Goal: Task Accomplishment & Management: Manage account settings

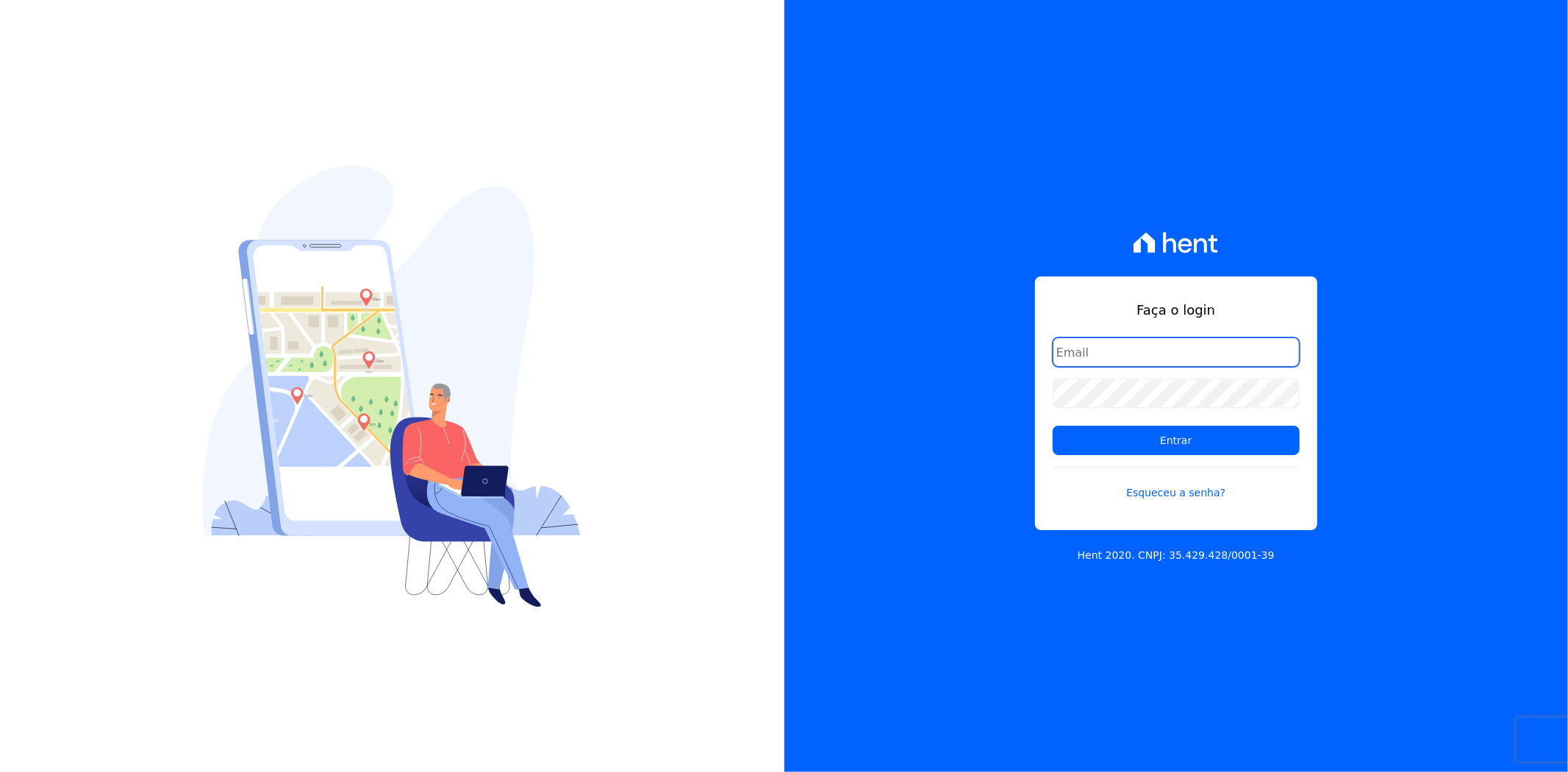
type input "matheaus@celinaguimaraes.com.br"
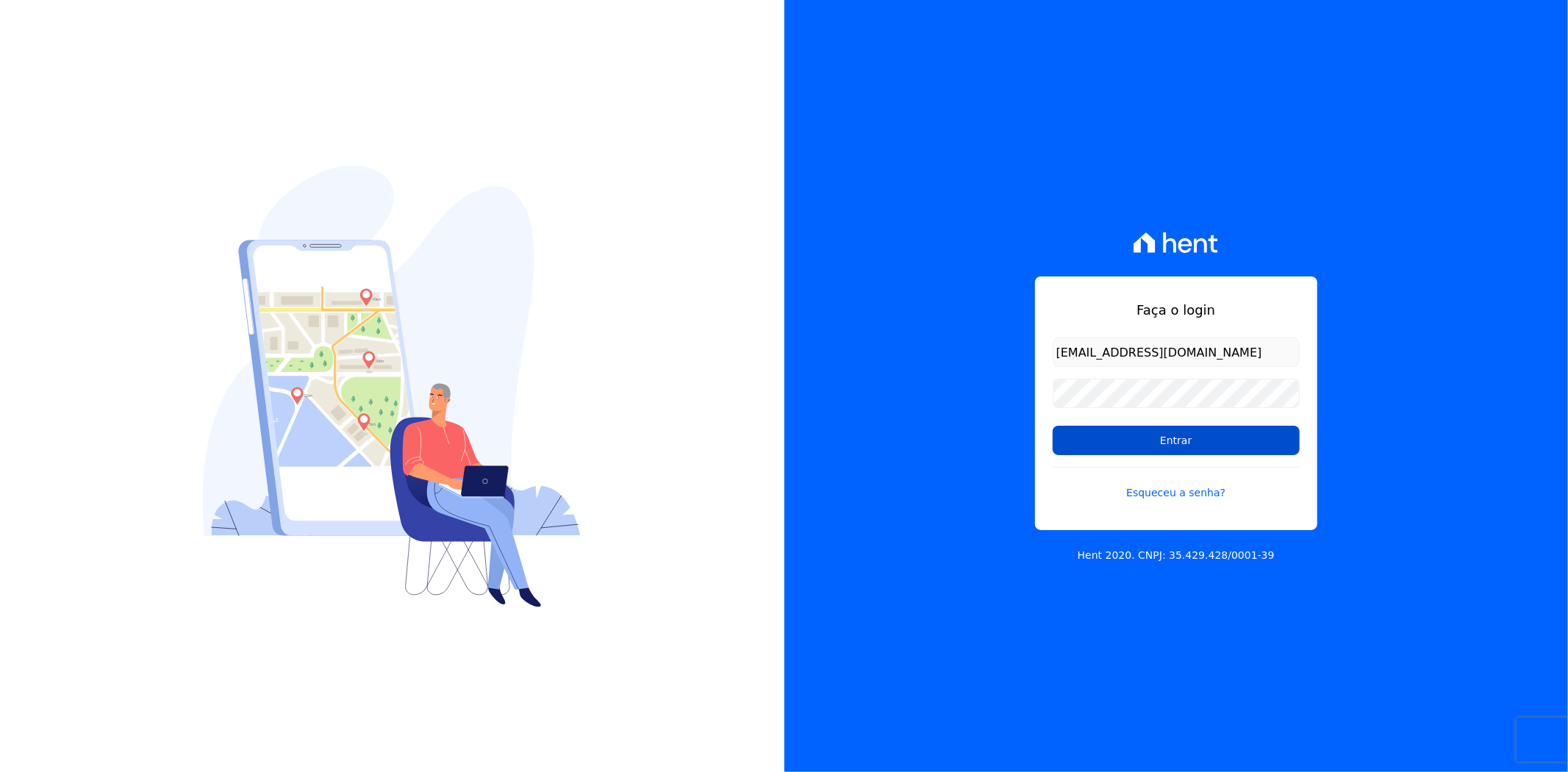
click at [1151, 429] on input "Entrar" at bounding box center [1176, 440] width 247 height 29
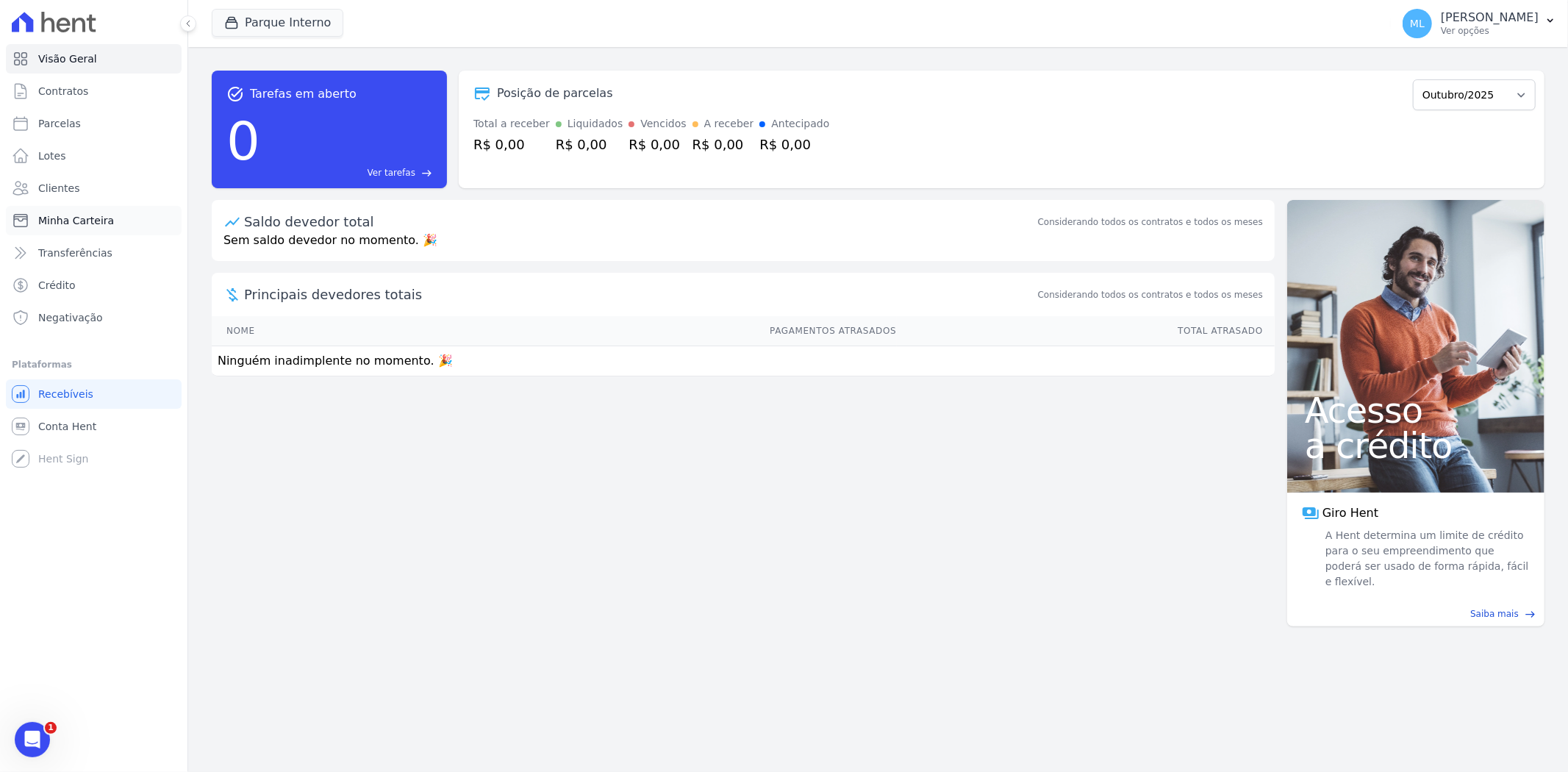
click at [107, 213] on link "Minha Carteira" at bounding box center [94, 220] width 175 height 29
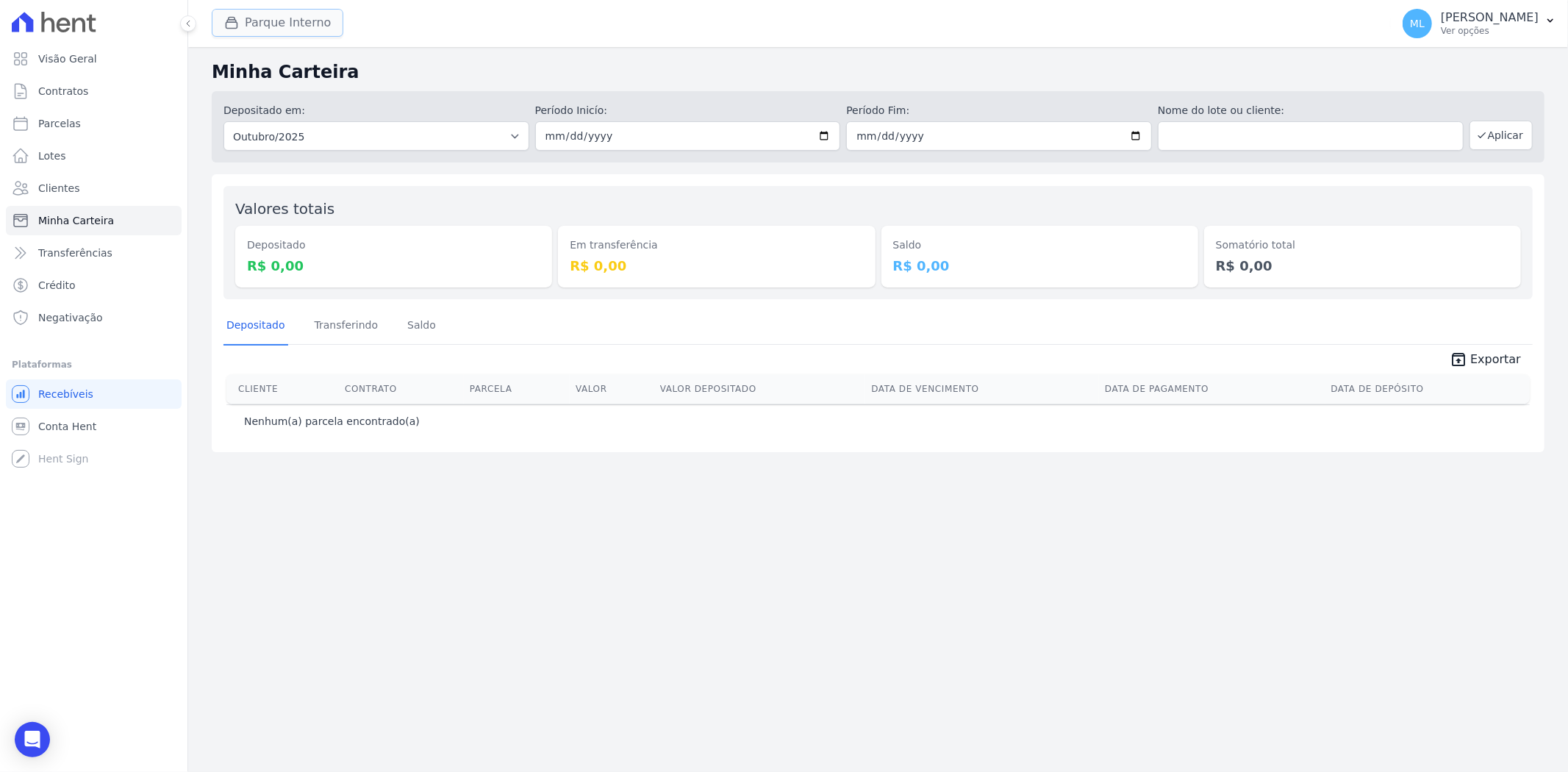
click at [266, 19] on button "Parque Interno" at bounding box center [277, 23] width 132 height 28
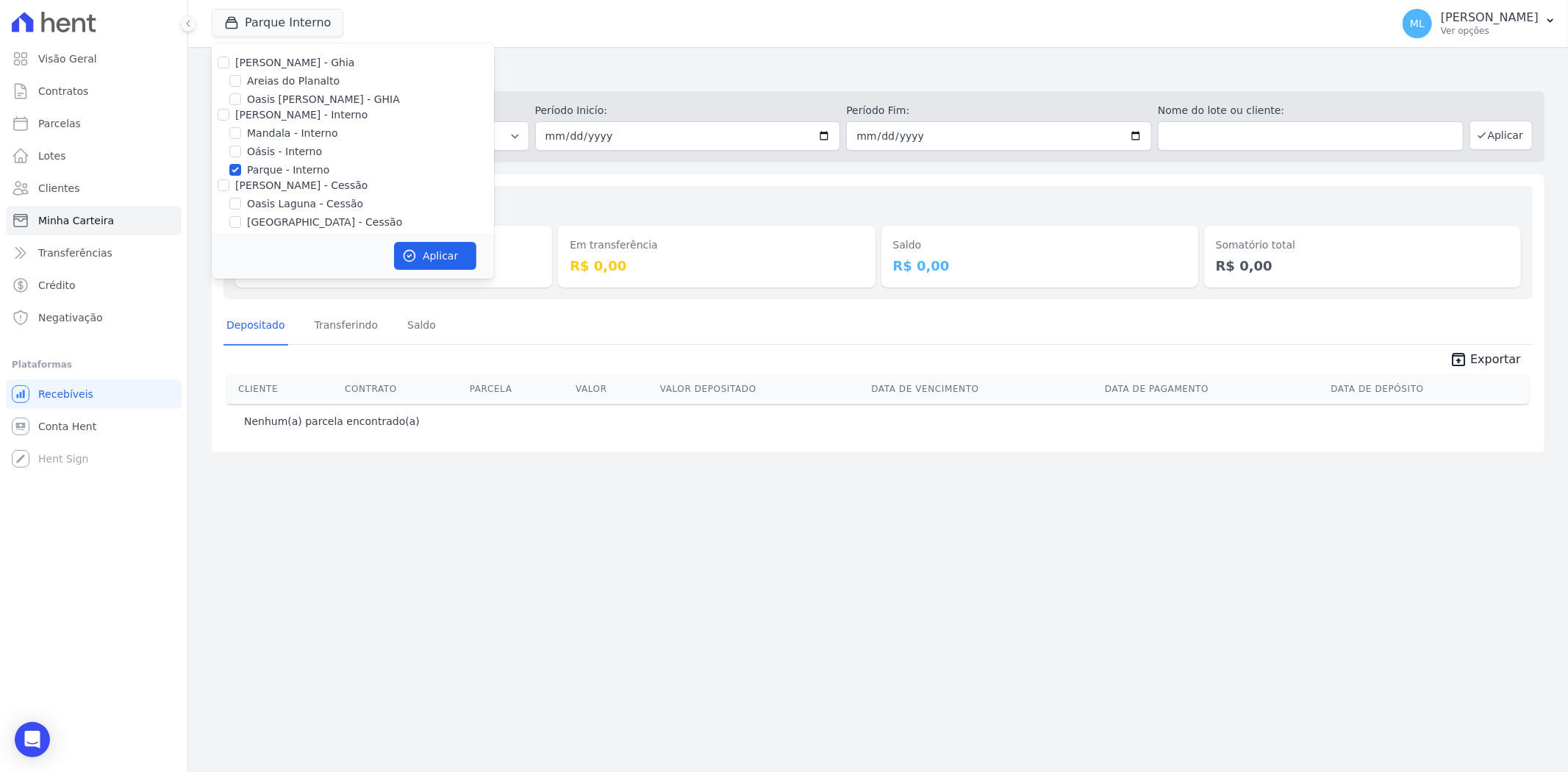
click at [263, 167] on label "Parque - Interno" at bounding box center [288, 170] width 82 height 15
click at [241, 167] on input "Parque - Interno" at bounding box center [235, 170] width 12 height 12
checkbox input "false"
click at [280, 85] on label "Areias do Planalto" at bounding box center [293, 81] width 93 height 15
click at [241, 85] on input "Areias do Planalto" at bounding box center [235, 81] width 12 height 12
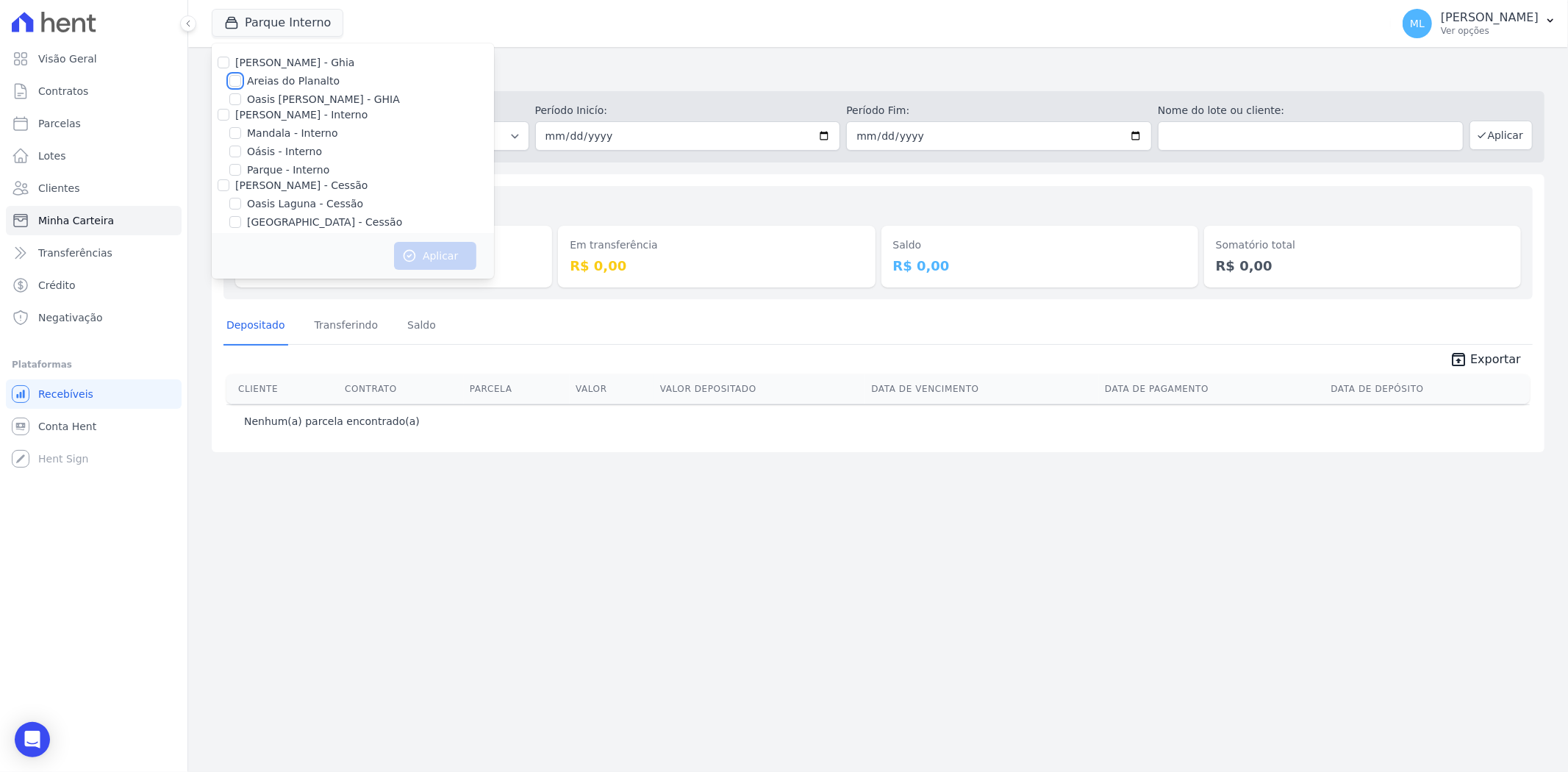
checkbox input "true"
click at [430, 248] on button "Aplicar" at bounding box center [435, 256] width 82 height 28
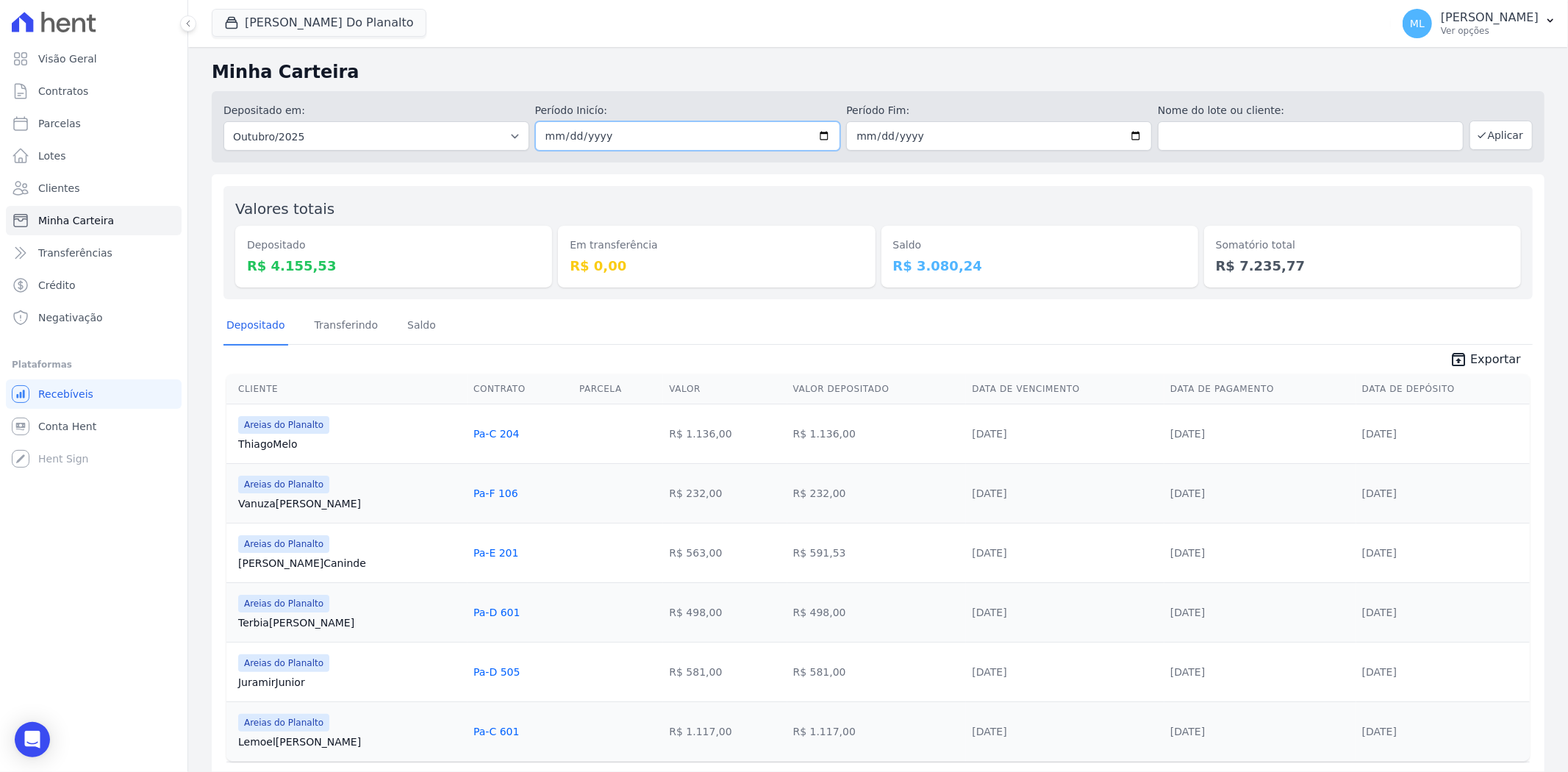
click at [820, 135] on input "[DATE]" at bounding box center [688, 135] width 305 height 29
click at [1133, 131] on input "[DATE]" at bounding box center [999, 135] width 305 height 29
type input "[DATE]"
click at [1476, 140] on icon "button" at bounding box center [1482, 135] width 12 height 12
click at [296, 17] on button "[PERSON_NAME] Do Planalto" at bounding box center [288, 23] width 153 height 28
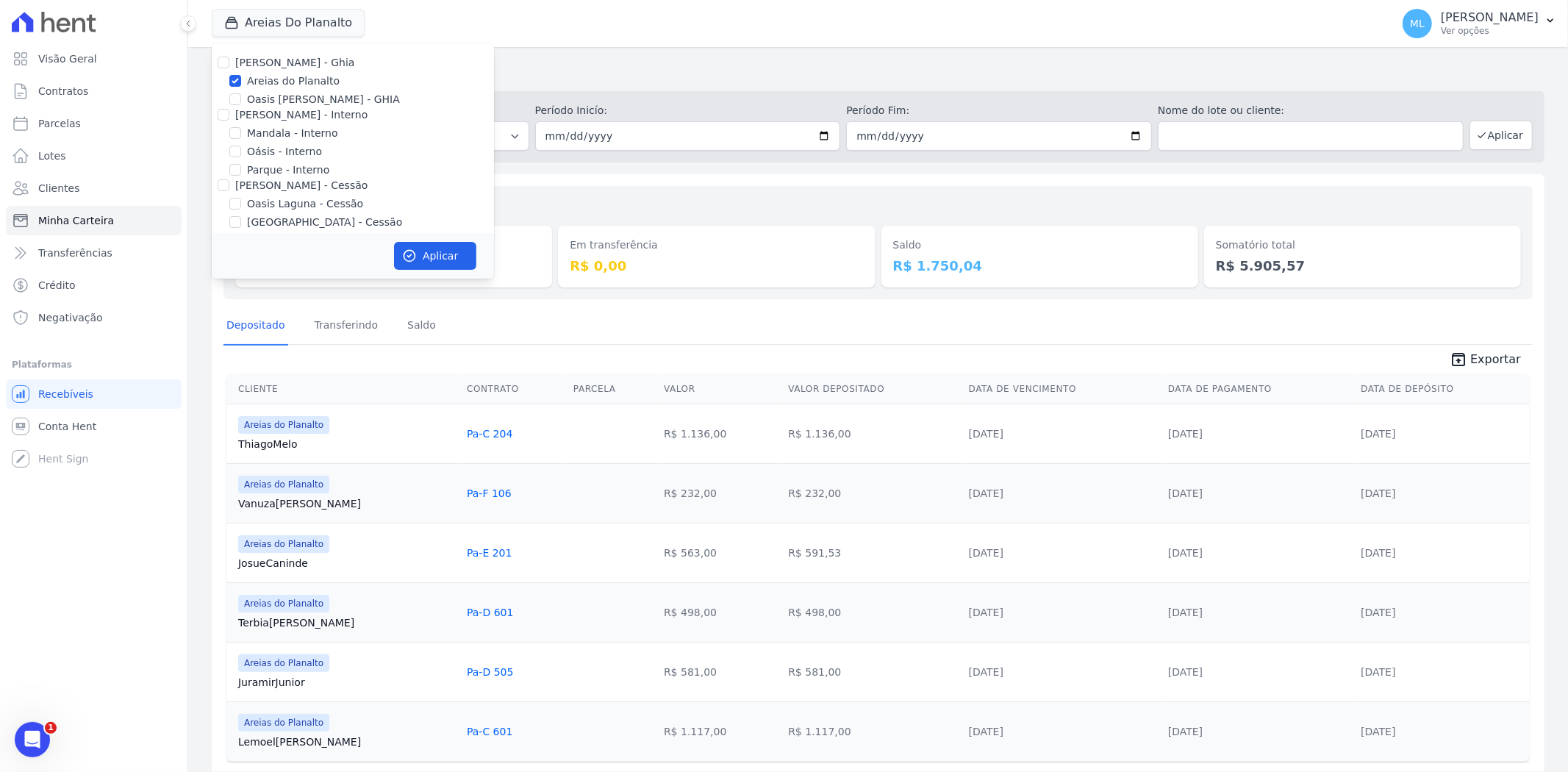
drag, startPoint x: 677, startPoint y: 166, endPoint x: 923, endPoint y: 259, distance: 263.0
click at [684, 167] on div "Minha Carteira Depositado em: Todos os meses Junho/2023 Julho/2023 Agosto/2023 …" at bounding box center [878, 434] width 1380 height 774
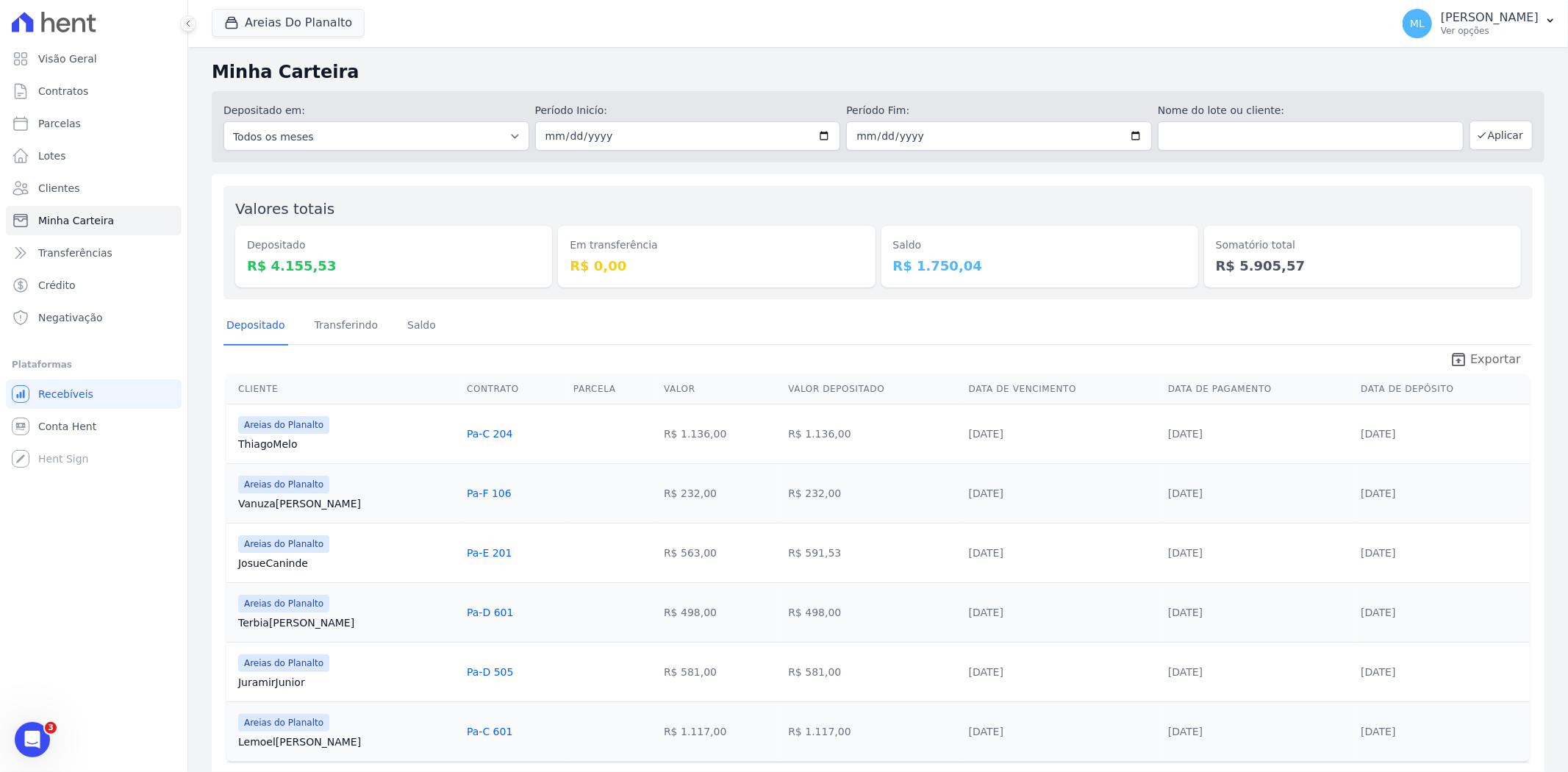
click at [1500, 360] on span "Exportar" at bounding box center [1495, 359] width 51 height 17
click at [299, 31] on button "[PERSON_NAME] Do Planalto" at bounding box center [288, 23] width 153 height 28
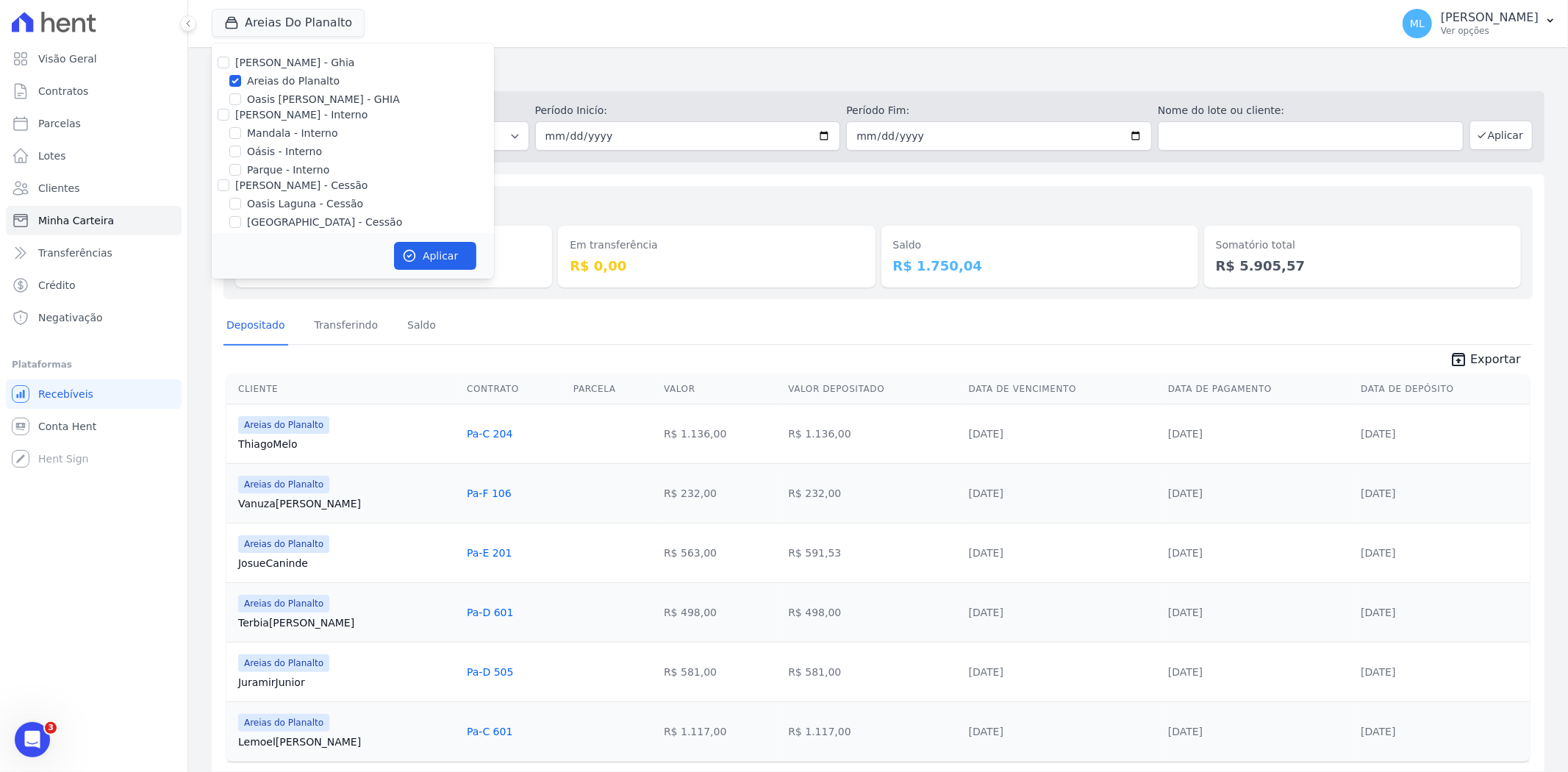
click at [273, 78] on label "Areias do Planalto" at bounding box center [293, 81] width 93 height 15
click at [241, 78] on input "Areias do Planalto" at bounding box center [235, 81] width 12 height 12
checkbox input "false"
click at [253, 170] on label "Parque - Interno" at bounding box center [288, 170] width 82 height 15
click at [241, 170] on input "Parque - Interno" at bounding box center [235, 170] width 12 height 12
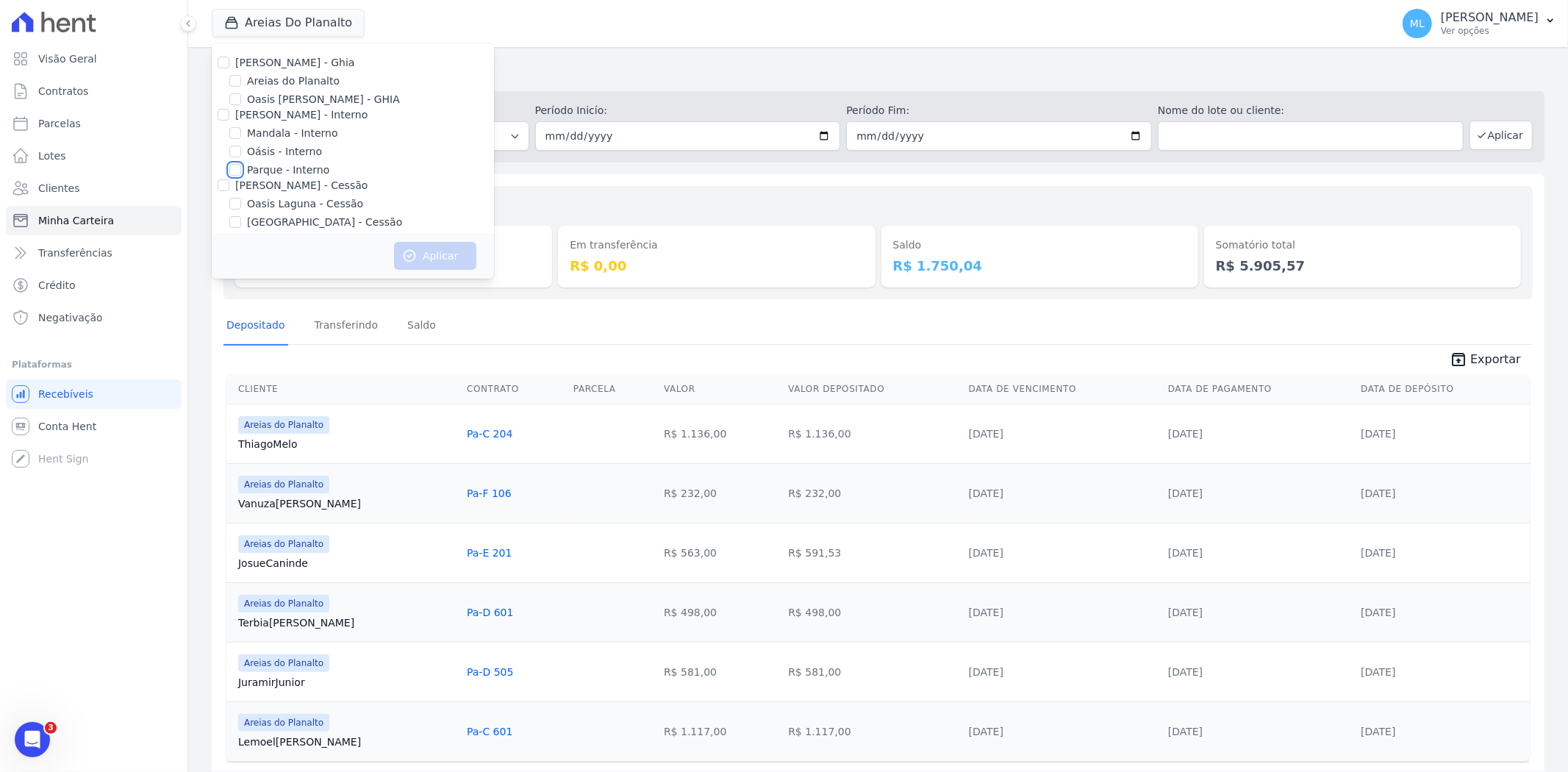
checkbox input "true"
click at [412, 246] on button "Aplicar" at bounding box center [435, 256] width 82 height 28
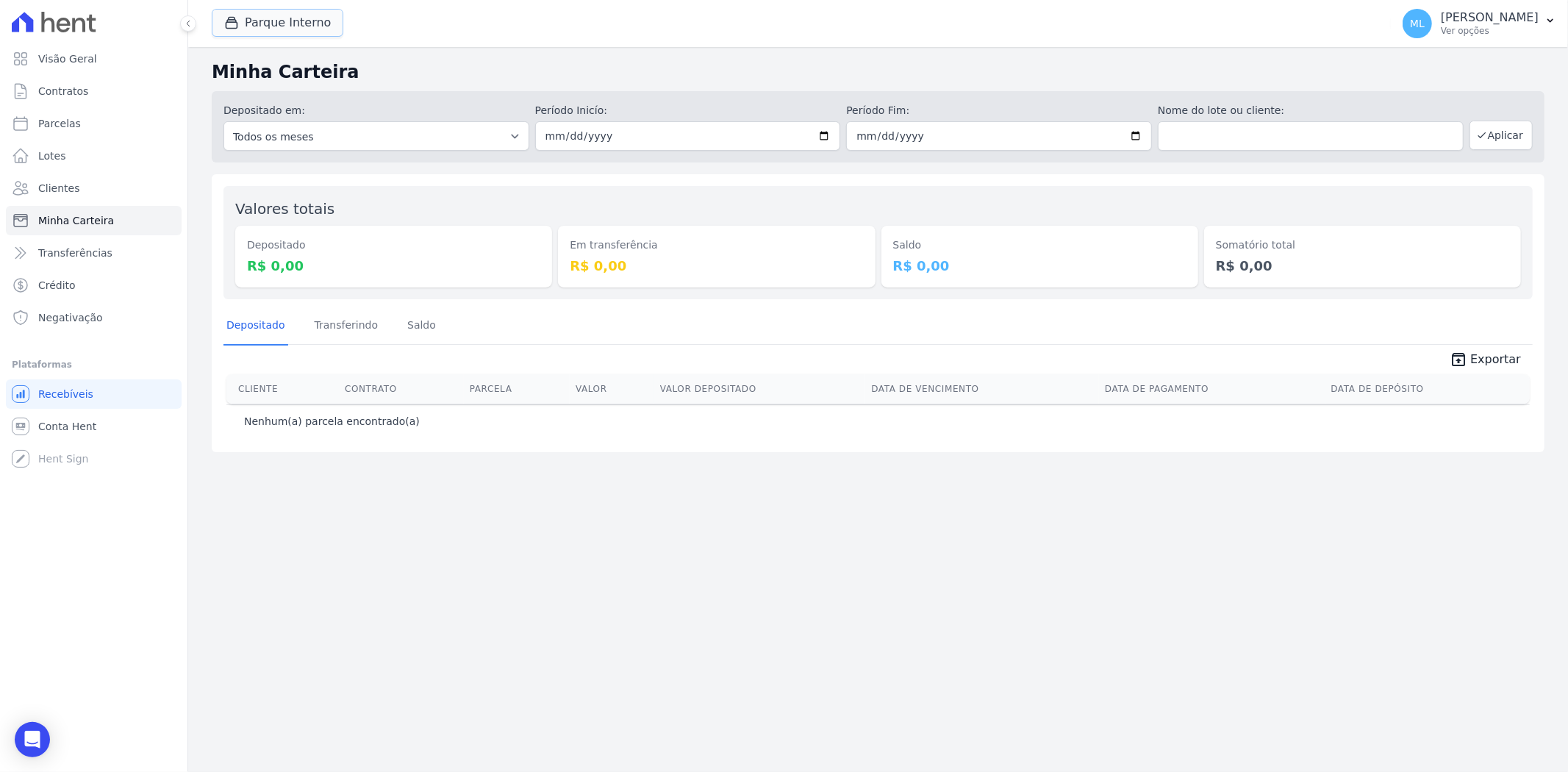
click at [311, 18] on button "Parque Interno" at bounding box center [277, 23] width 132 height 28
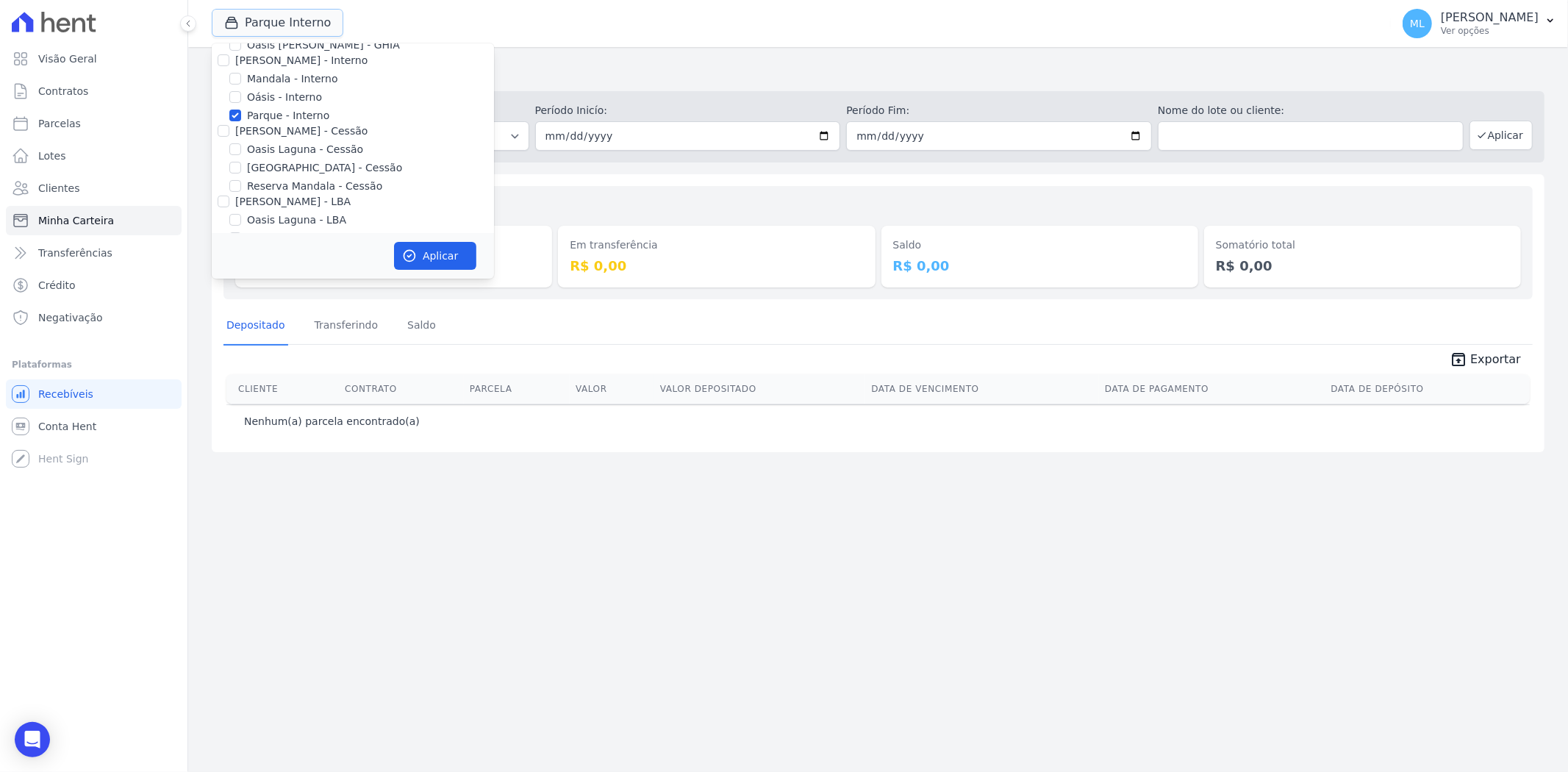
scroll to position [82, 0]
click at [295, 87] on label "Parque - Interno" at bounding box center [288, 88] width 82 height 15
click at [241, 87] on input "Parque - Interno" at bounding box center [235, 88] width 12 height 12
checkbox input "false"
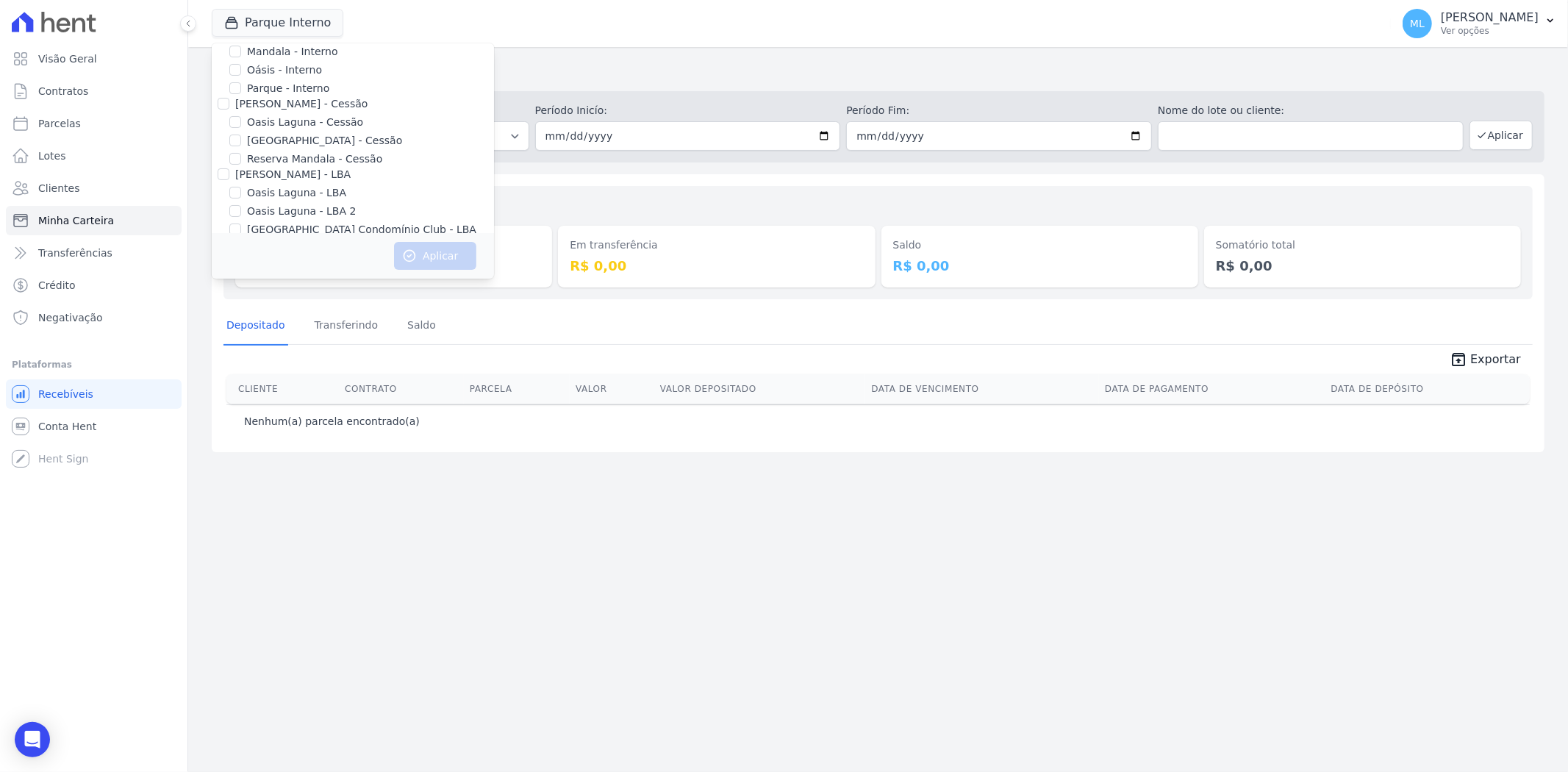
click at [296, 141] on label "[GEOGRAPHIC_DATA] - Cessão" at bounding box center [324, 141] width 155 height 15
click at [241, 141] on input "[GEOGRAPHIC_DATA] - Cessão" at bounding box center [235, 141] width 12 height 12
checkbox input "true"
click at [441, 268] on button "Aplicar" at bounding box center [435, 256] width 82 height 28
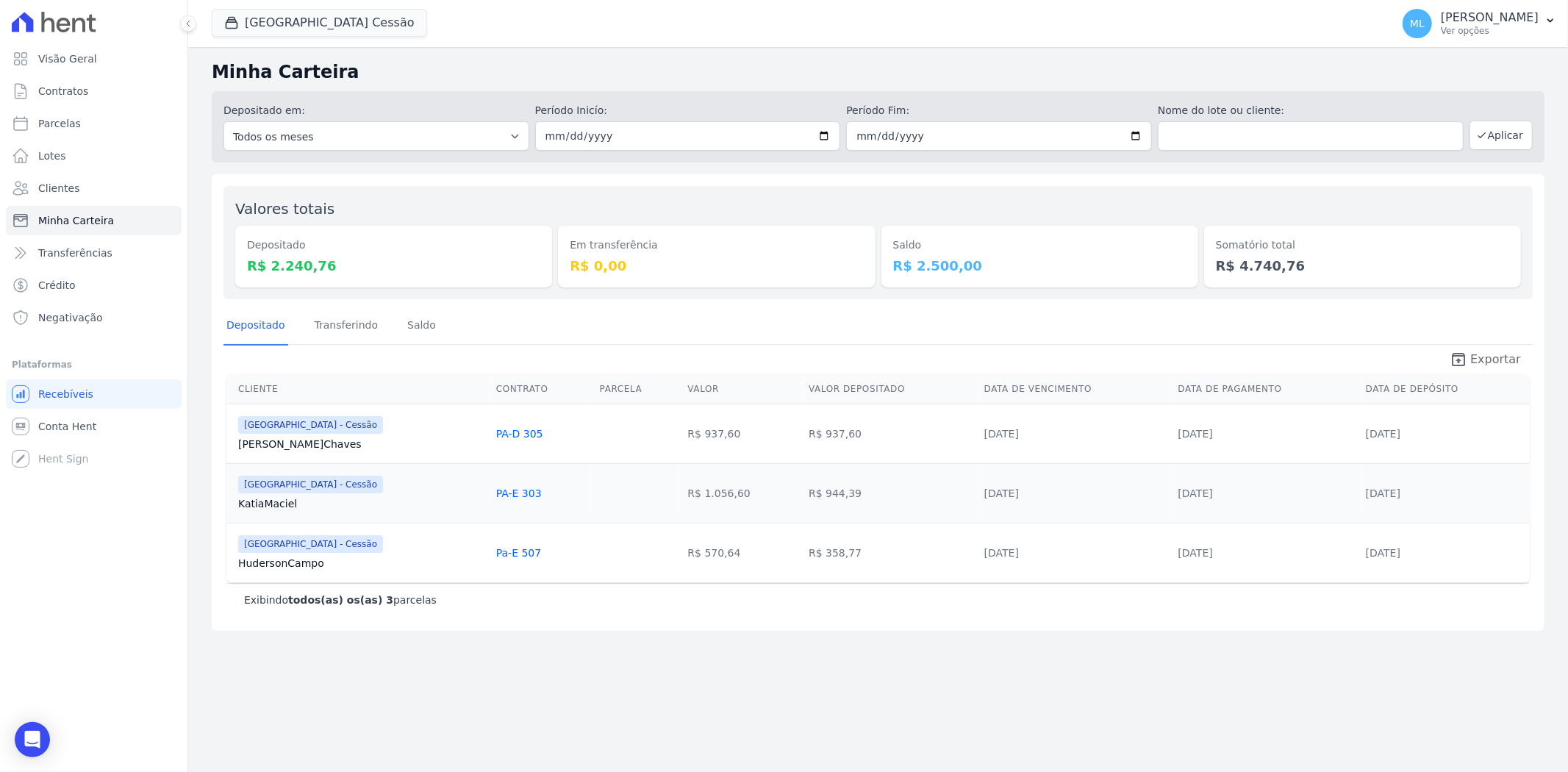
click at [1461, 351] on icon "unarchive" at bounding box center [1458, 359] width 17 height 17
click at [342, 26] on button "Parque Do Planalto Cessão" at bounding box center [319, 23] width 215 height 28
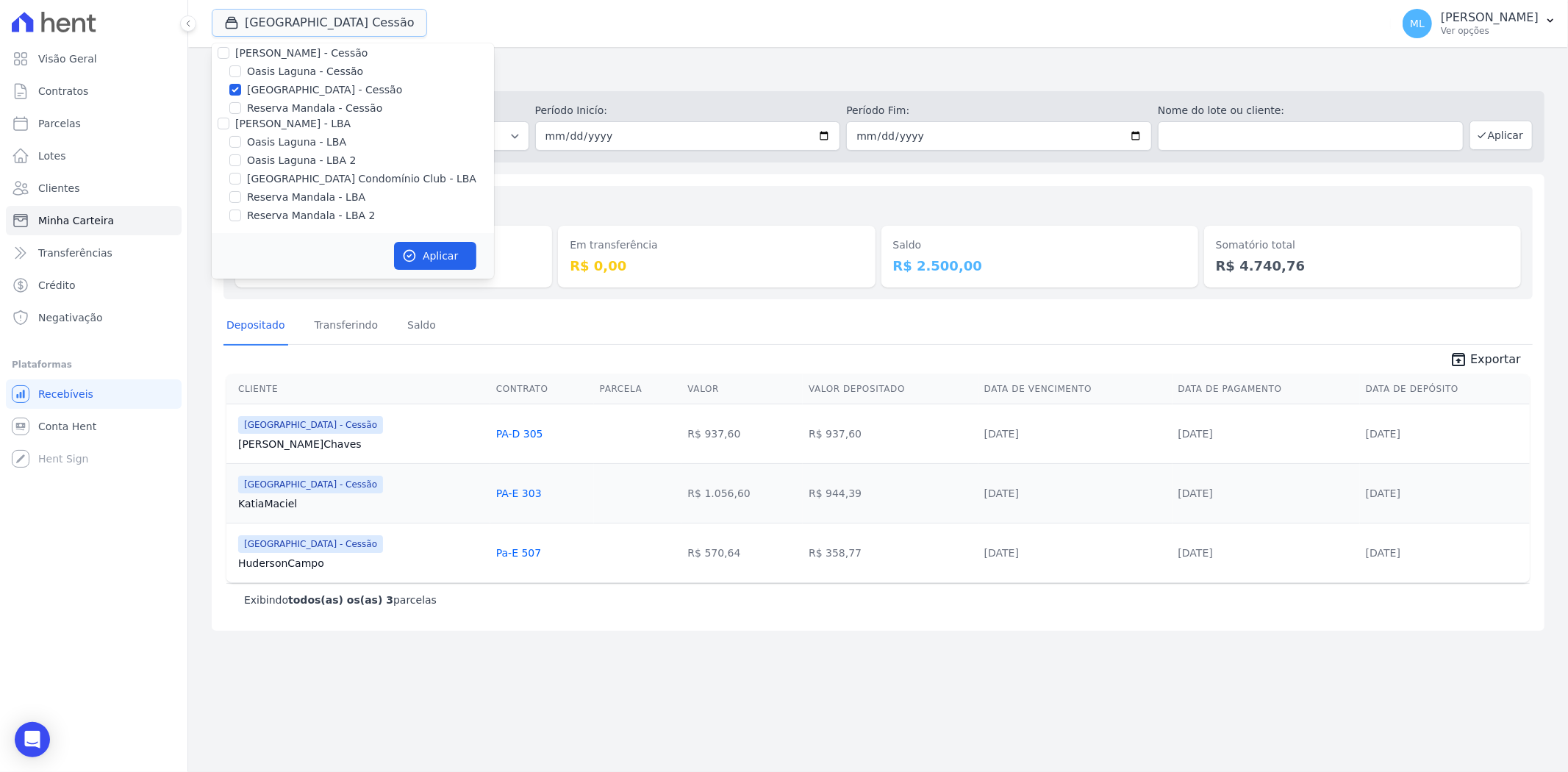
scroll to position [135, 0]
click at [266, 87] on label "[GEOGRAPHIC_DATA] - Cessão" at bounding box center [324, 88] width 155 height 15
click at [241, 87] on input "[GEOGRAPHIC_DATA] - Cessão" at bounding box center [235, 88] width 12 height 12
checkbox input "false"
click at [284, 177] on label "[GEOGRAPHIC_DATA] Condomínio Club - LBA" at bounding box center [361, 177] width 229 height 15
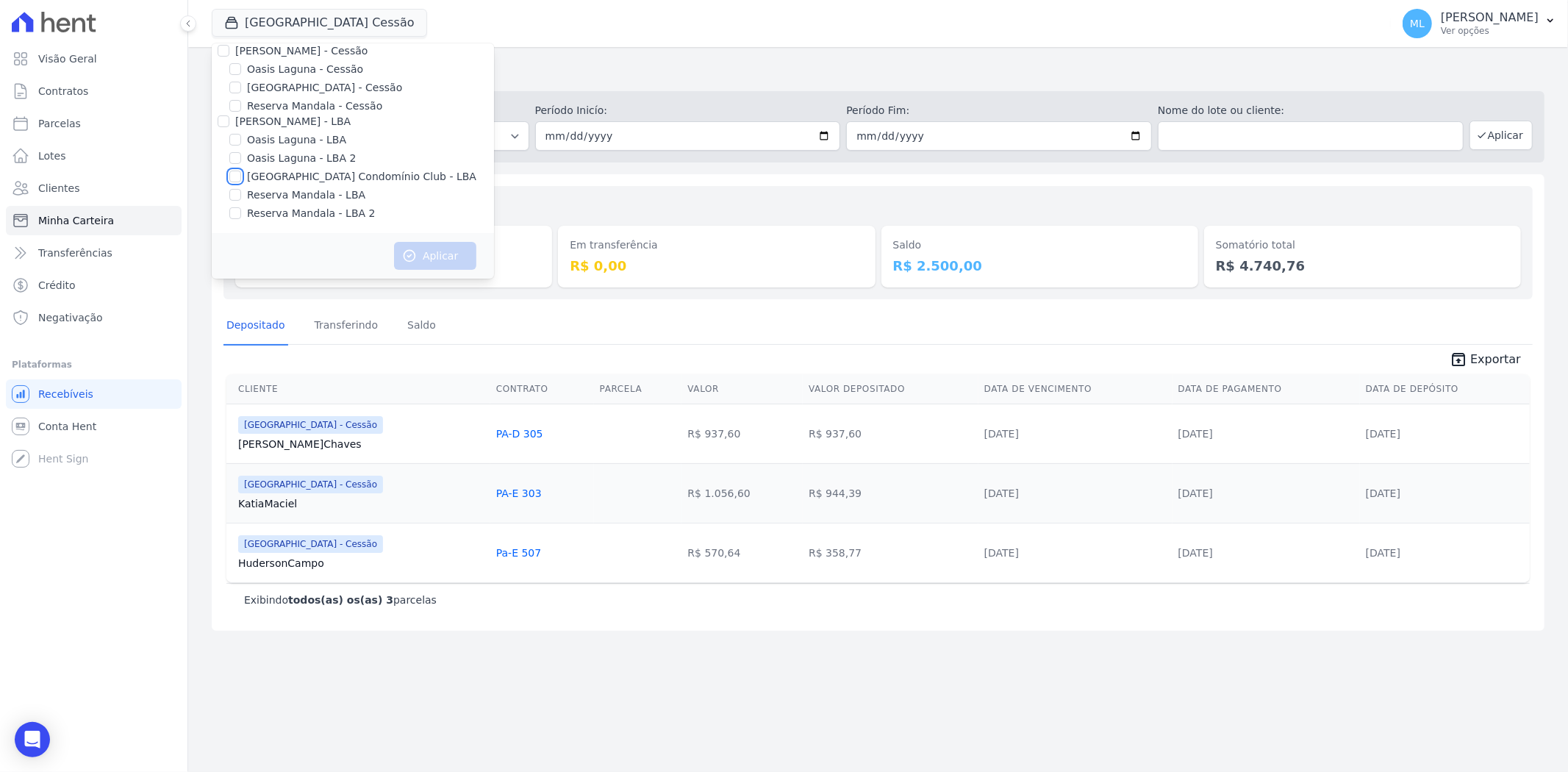
click at [241, 177] on input "[GEOGRAPHIC_DATA] Condomínio Club - LBA" at bounding box center [235, 177] width 12 height 12
checkbox input "true"
click at [427, 242] on button "Aplicar" at bounding box center [435, 256] width 82 height 28
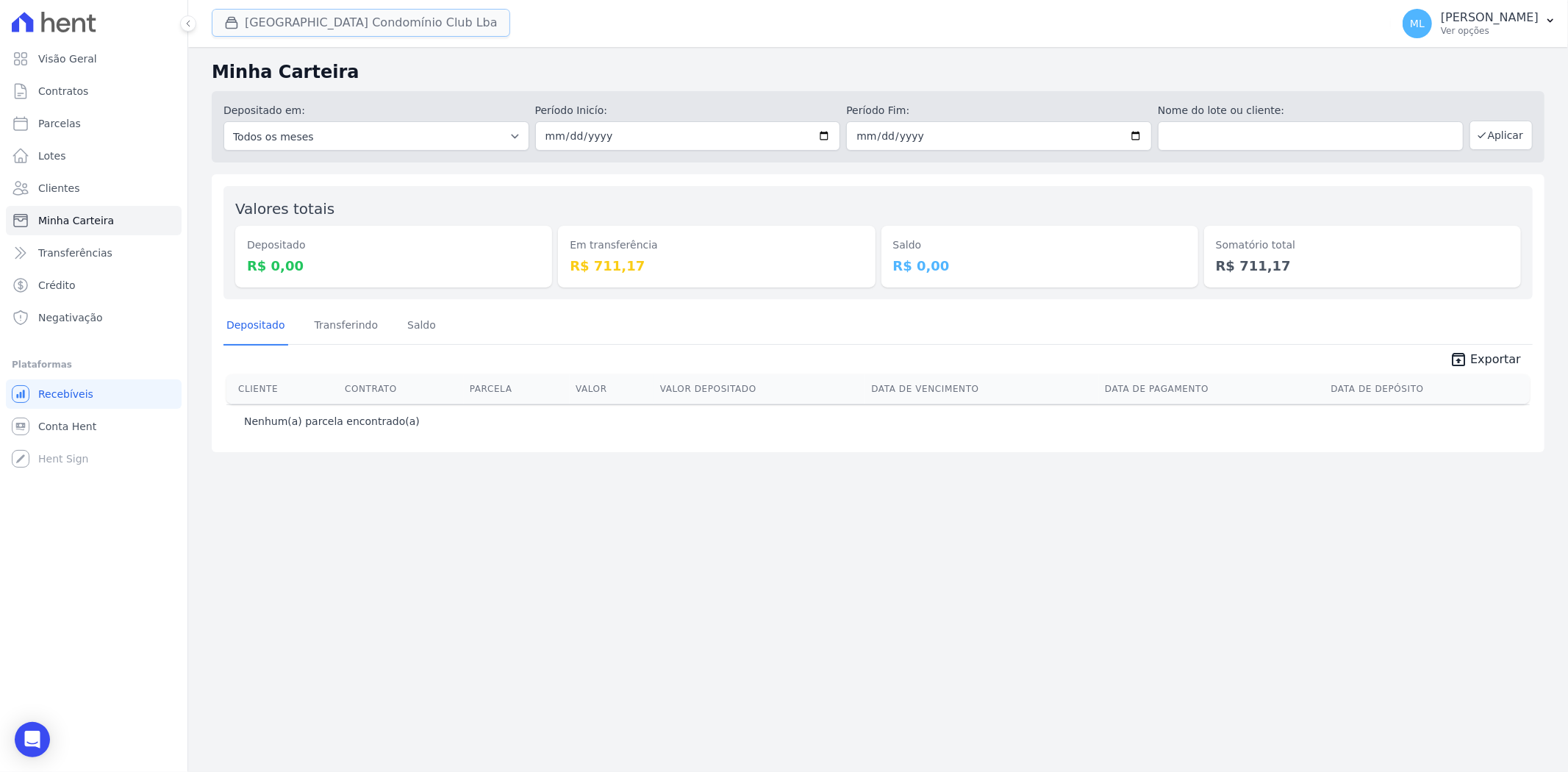
click at [344, 20] on button "Parque Do Planalto Condomínio Club Lba" at bounding box center [361, 23] width 299 height 28
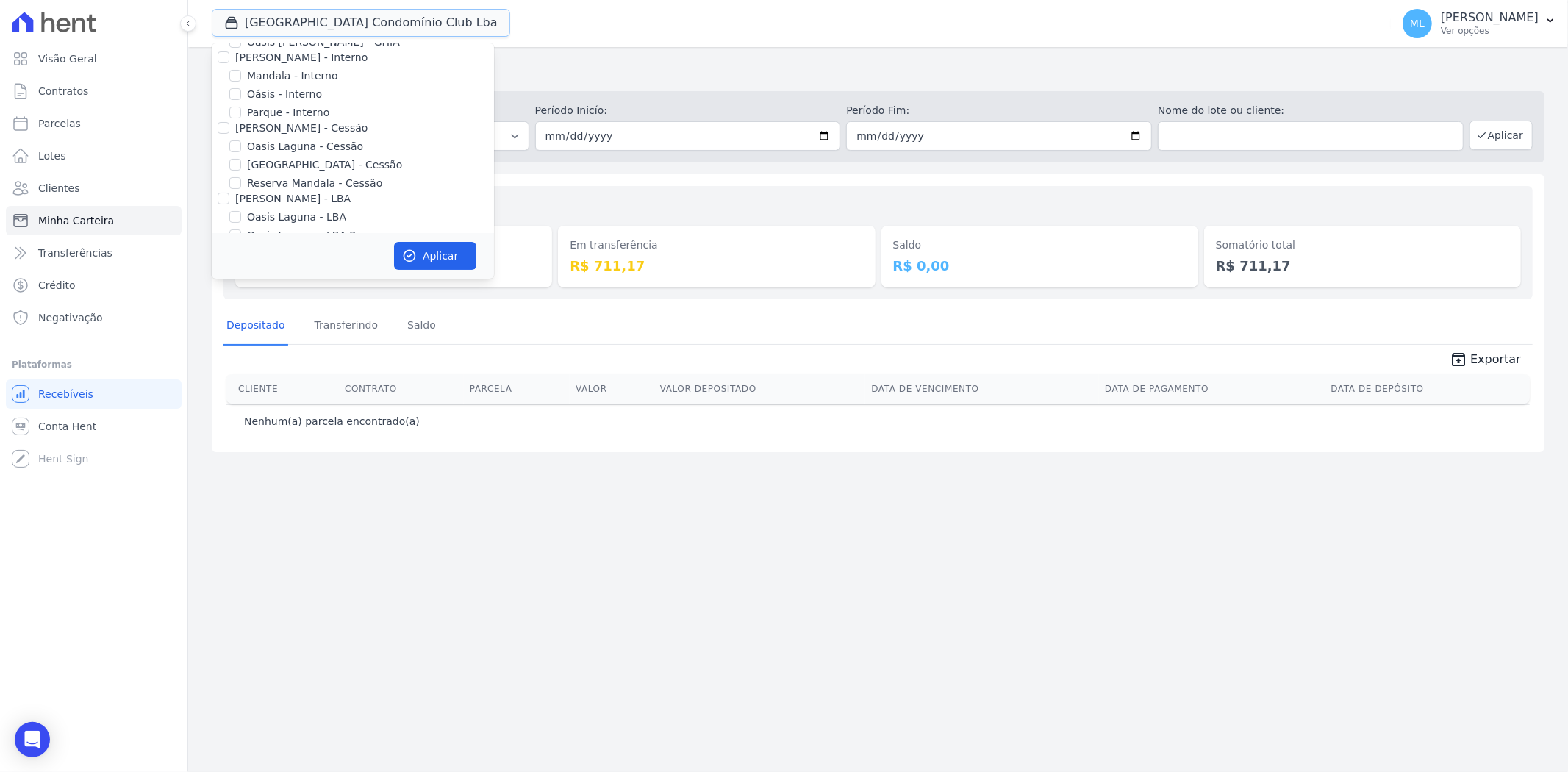
scroll to position [135, 0]
click at [283, 170] on label "[GEOGRAPHIC_DATA] Condomínio Club - LBA" at bounding box center [361, 177] width 229 height 15
click at [241, 171] on input "[GEOGRAPHIC_DATA] Condomínio Club - LBA" at bounding box center [235, 177] width 12 height 12
checkbox input "false"
click at [320, 91] on label "[GEOGRAPHIC_DATA] - Cessão" at bounding box center [324, 88] width 155 height 15
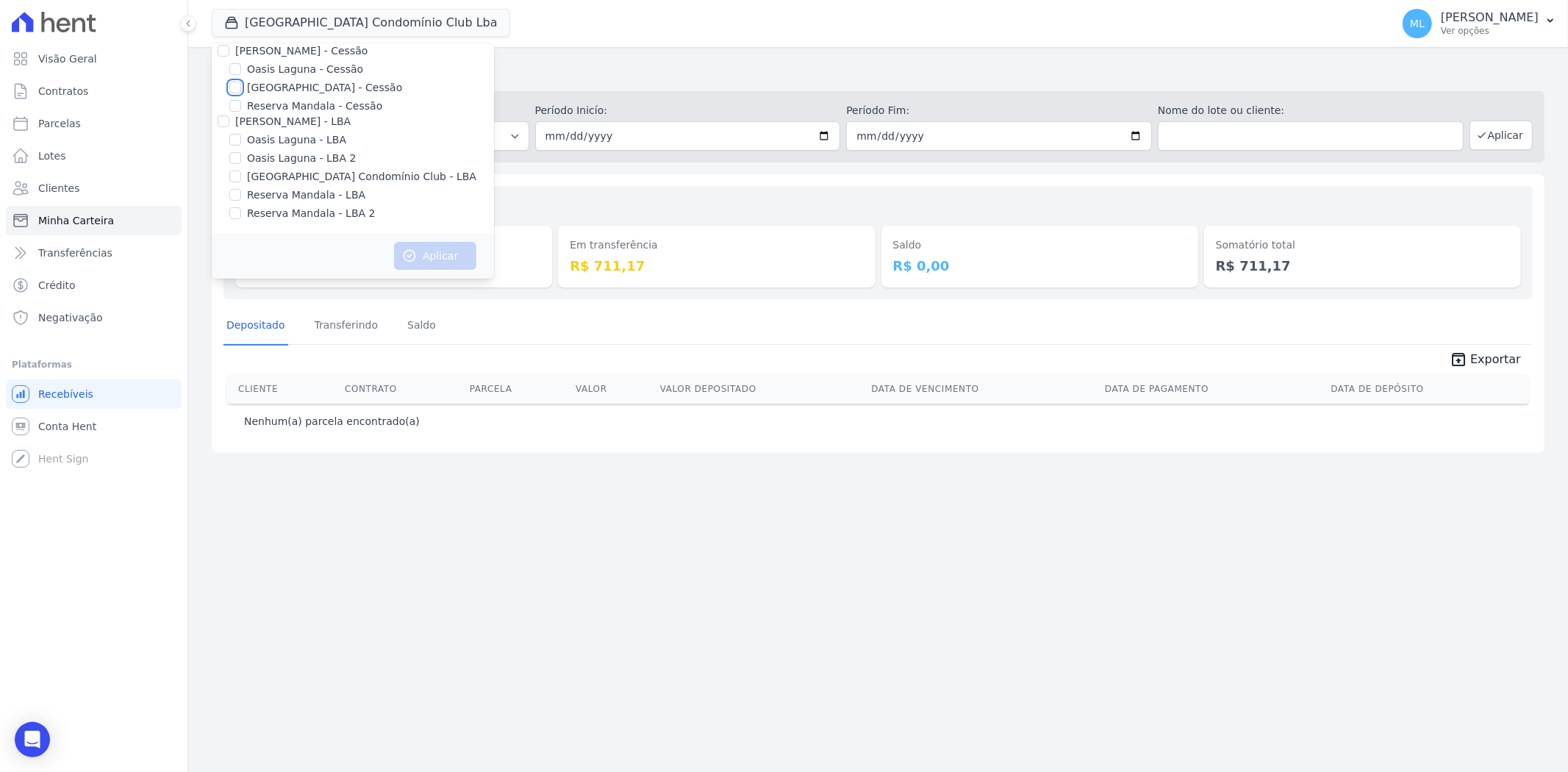
click at [241, 91] on input "[GEOGRAPHIC_DATA] - Cessão" at bounding box center [235, 88] width 12 height 12
checkbox input "true"
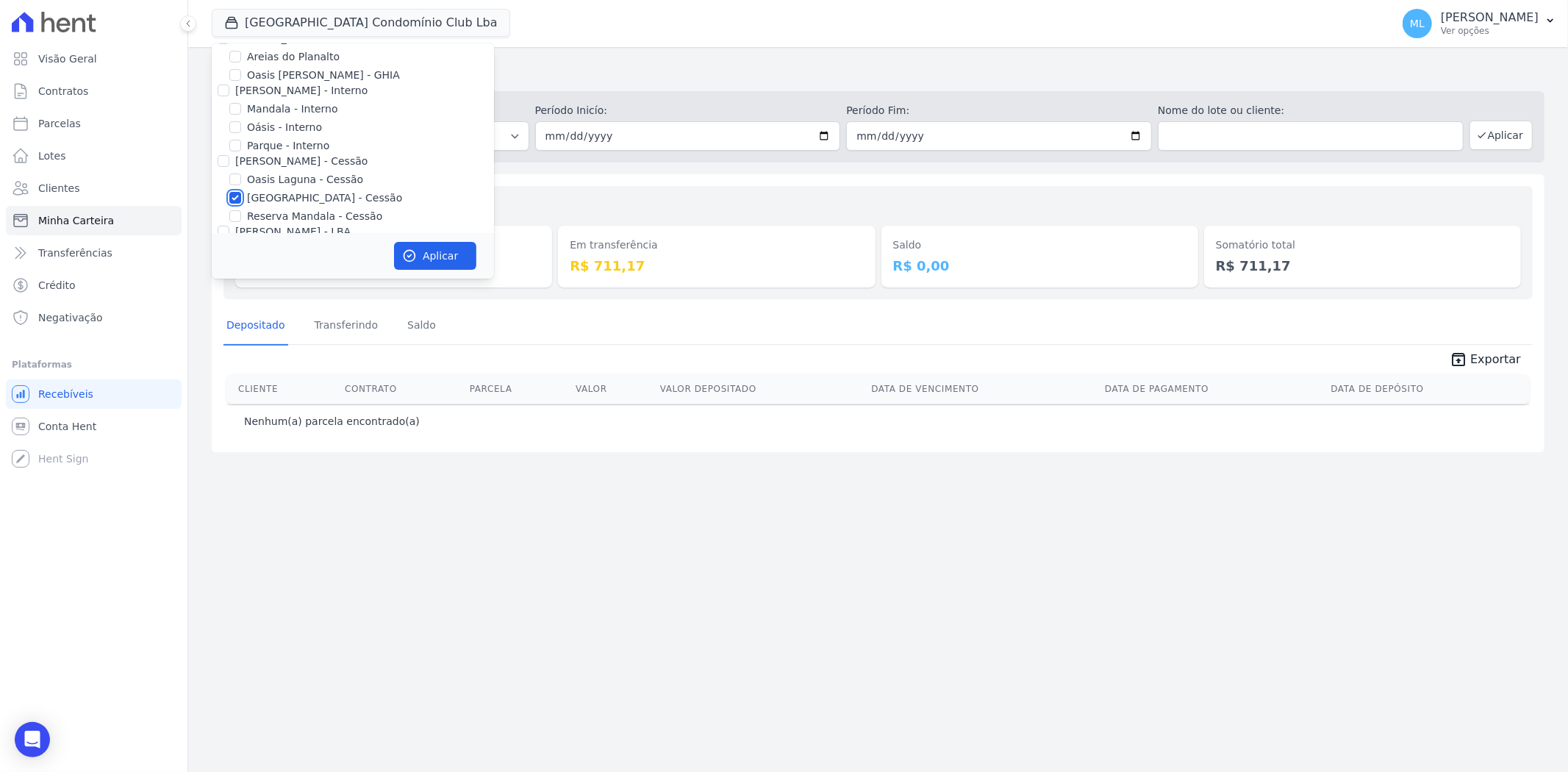
scroll to position [0, 0]
click at [435, 250] on button "Aplicar" at bounding box center [435, 256] width 82 height 28
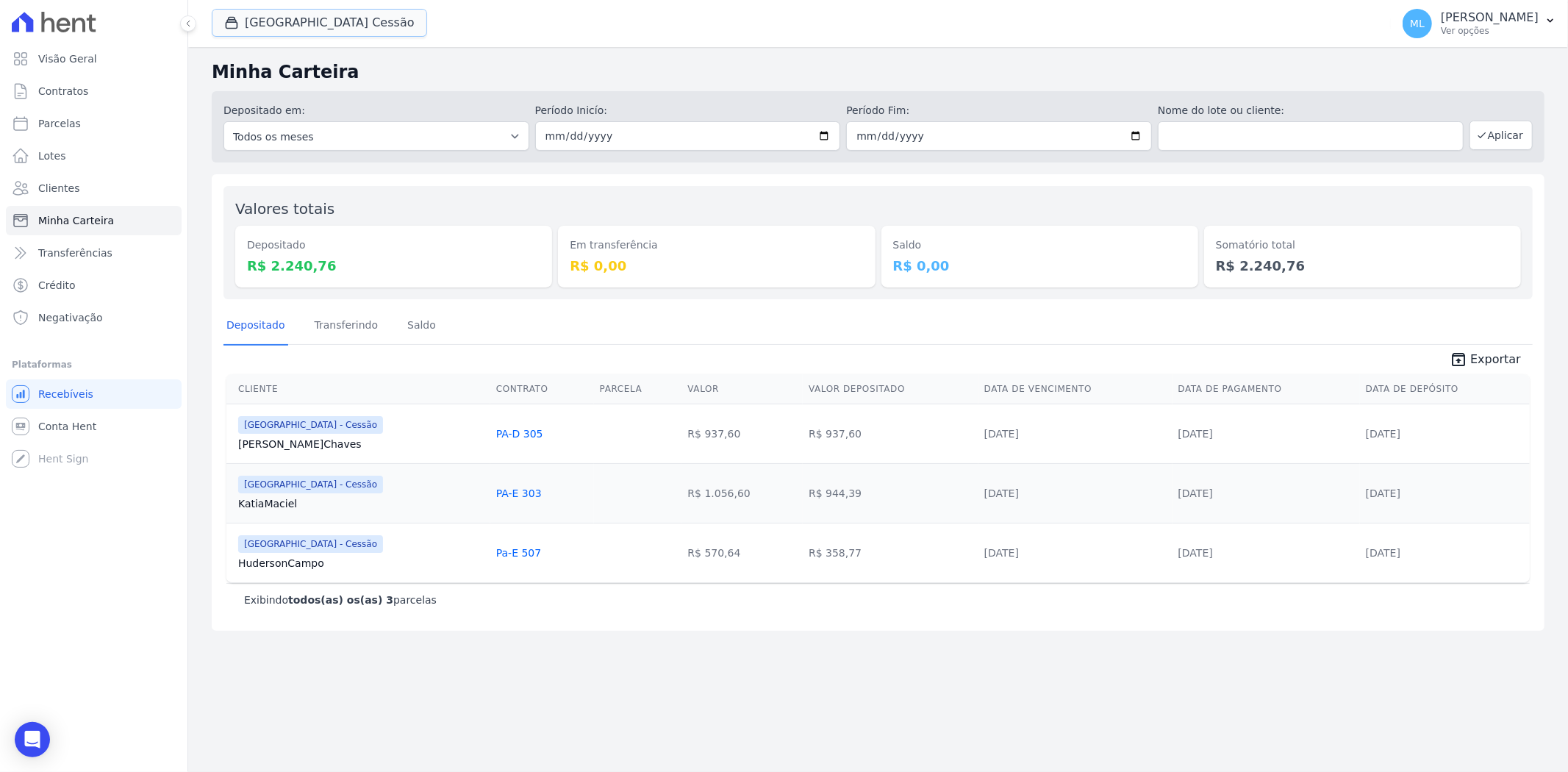
drag, startPoint x: 321, startPoint y: 23, endPoint x: 342, endPoint y: 64, distance: 46.1
click at [322, 26] on button "Parque Do Planalto Cessão" at bounding box center [319, 23] width 215 height 28
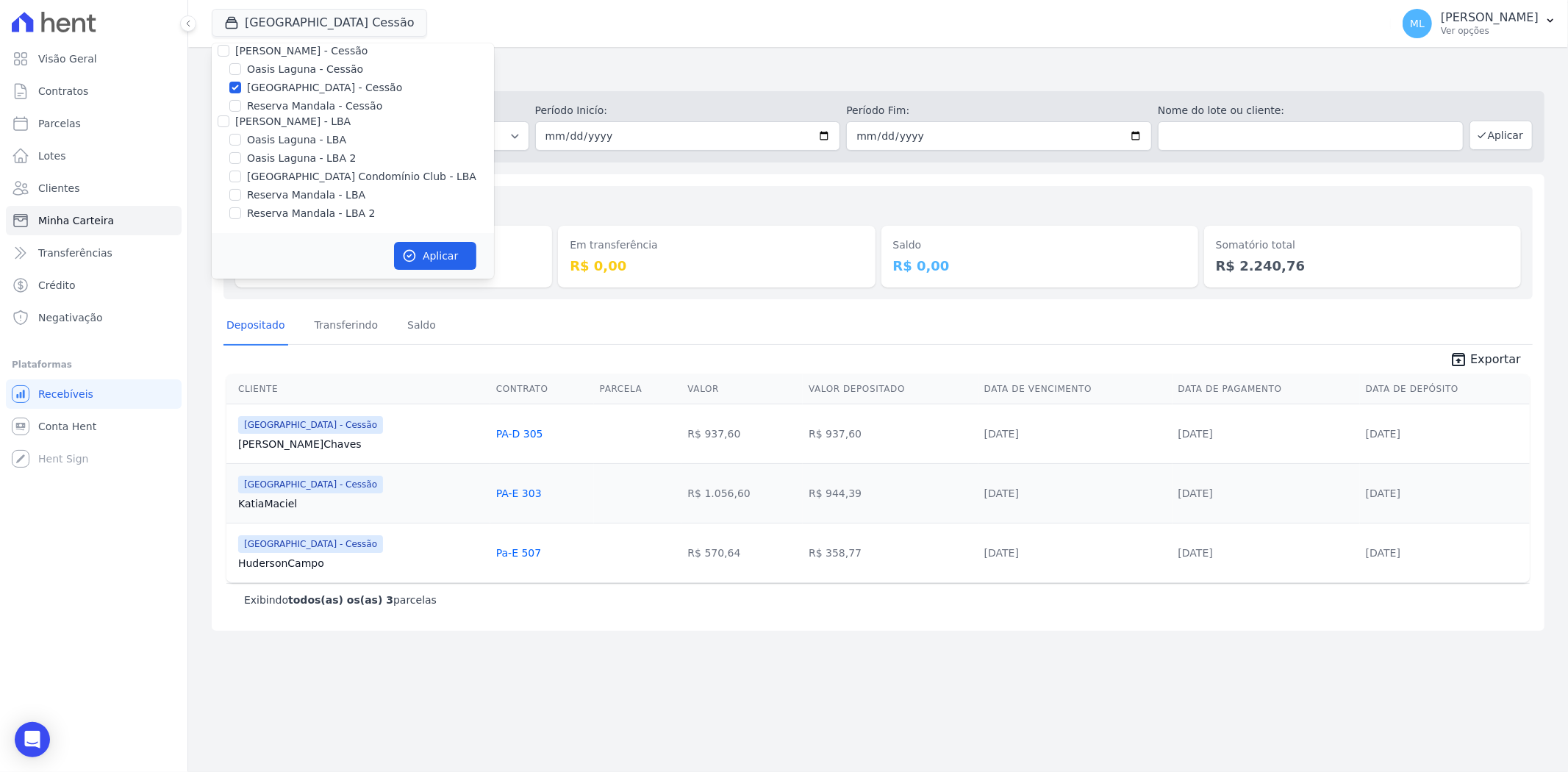
click at [277, 91] on label "[GEOGRAPHIC_DATA] - Cessão" at bounding box center [324, 88] width 155 height 15
click at [241, 91] on input "[GEOGRAPHIC_DATA] - Cessão" at bounding box center [235, 88] width 12 height 12
checkbox input "false"
click at [280, 82] on label "Areias do Planalto" at bounding box center [293, 81] width 93 height 15
click at [241, 82] on input "Areias do Planalto" at bounding box center [235, 81] width 12 height 12
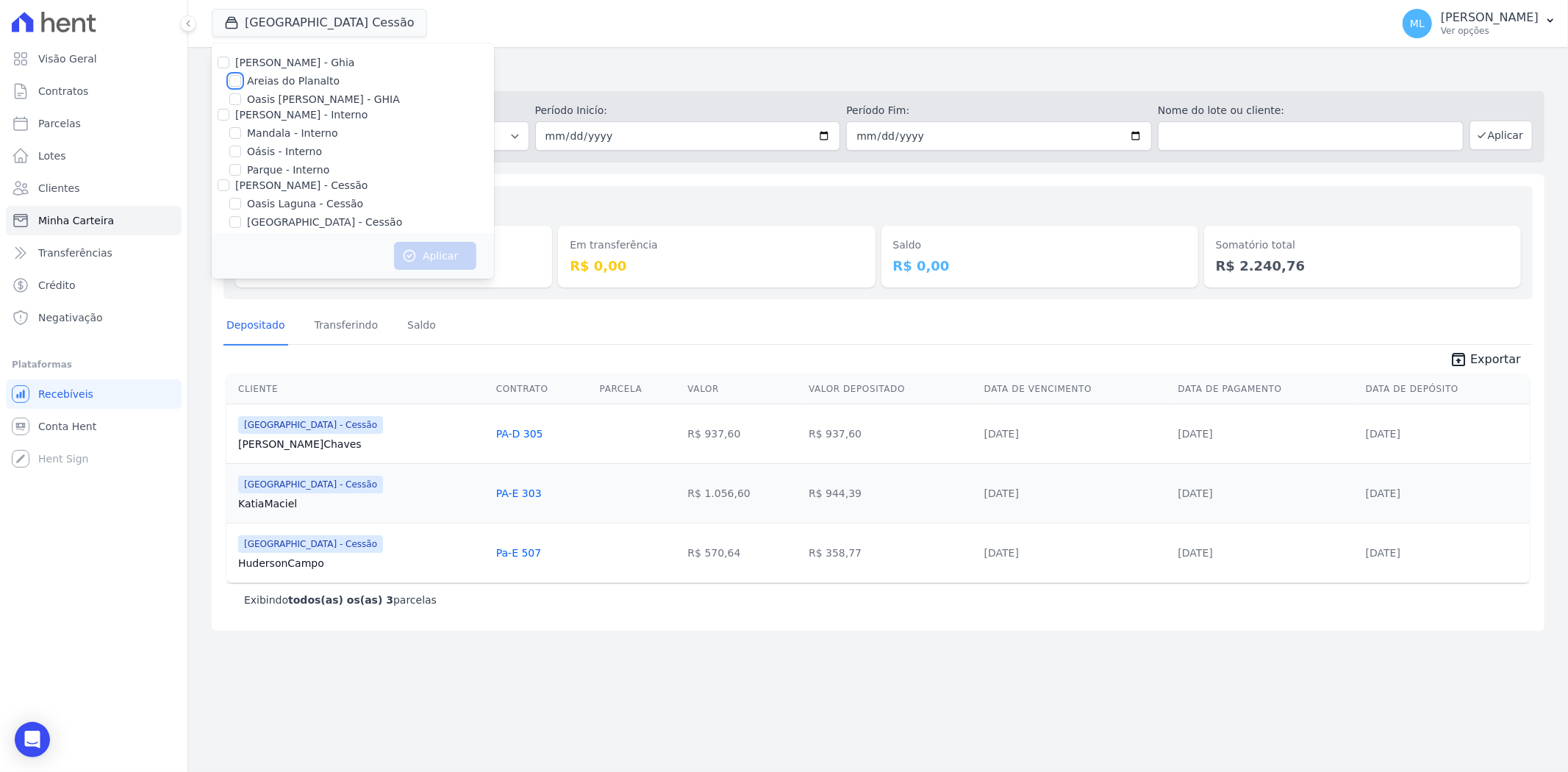
checkbox input "true"
click at [426, 254] on button "Aplicar" at bounding box center [435, 256] width 82 height 28
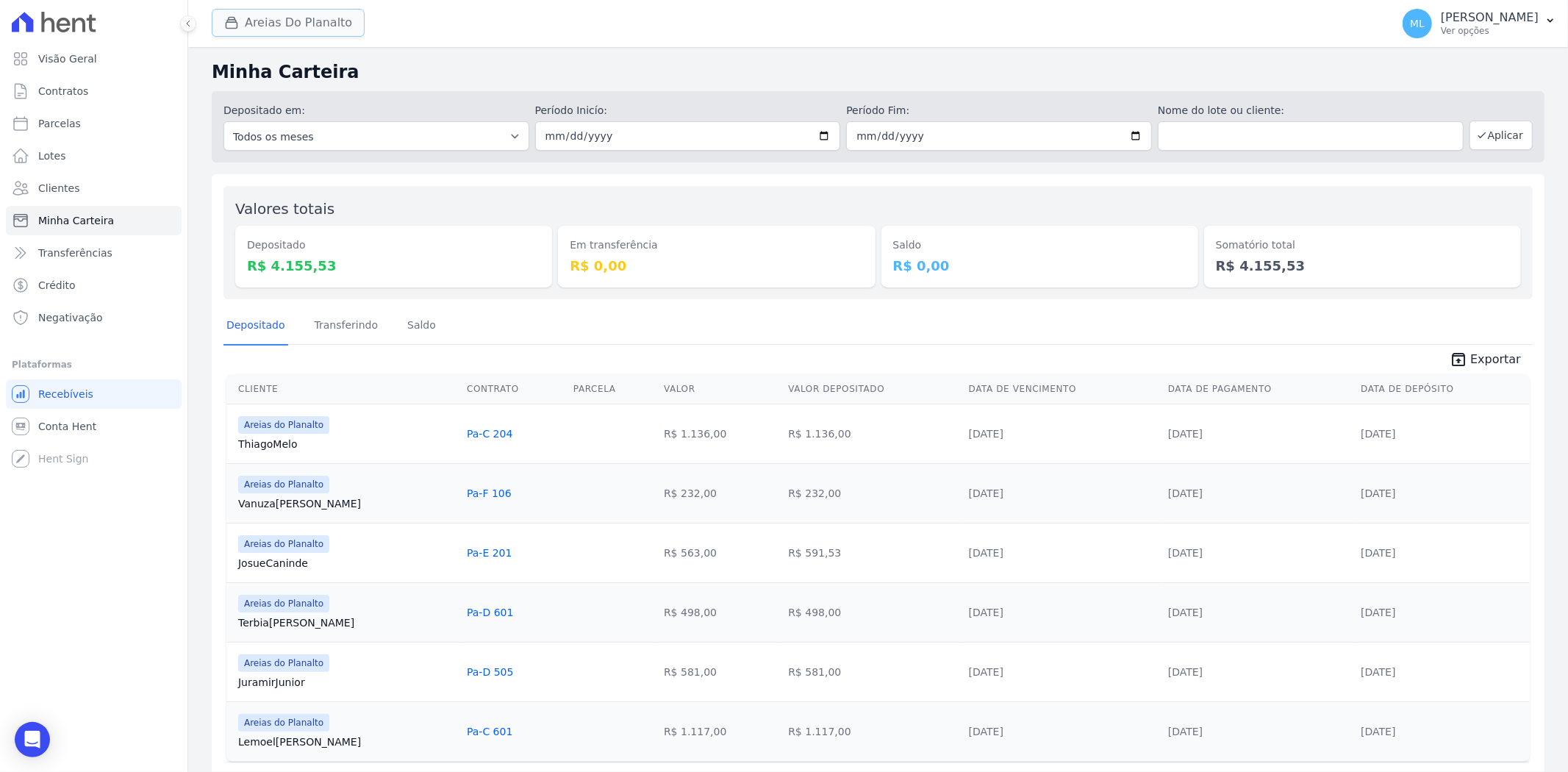
click at [297, 22] on button "[PERSON_NAME] Do Planalto" at bounding box center [288, 23] width 153 height 28
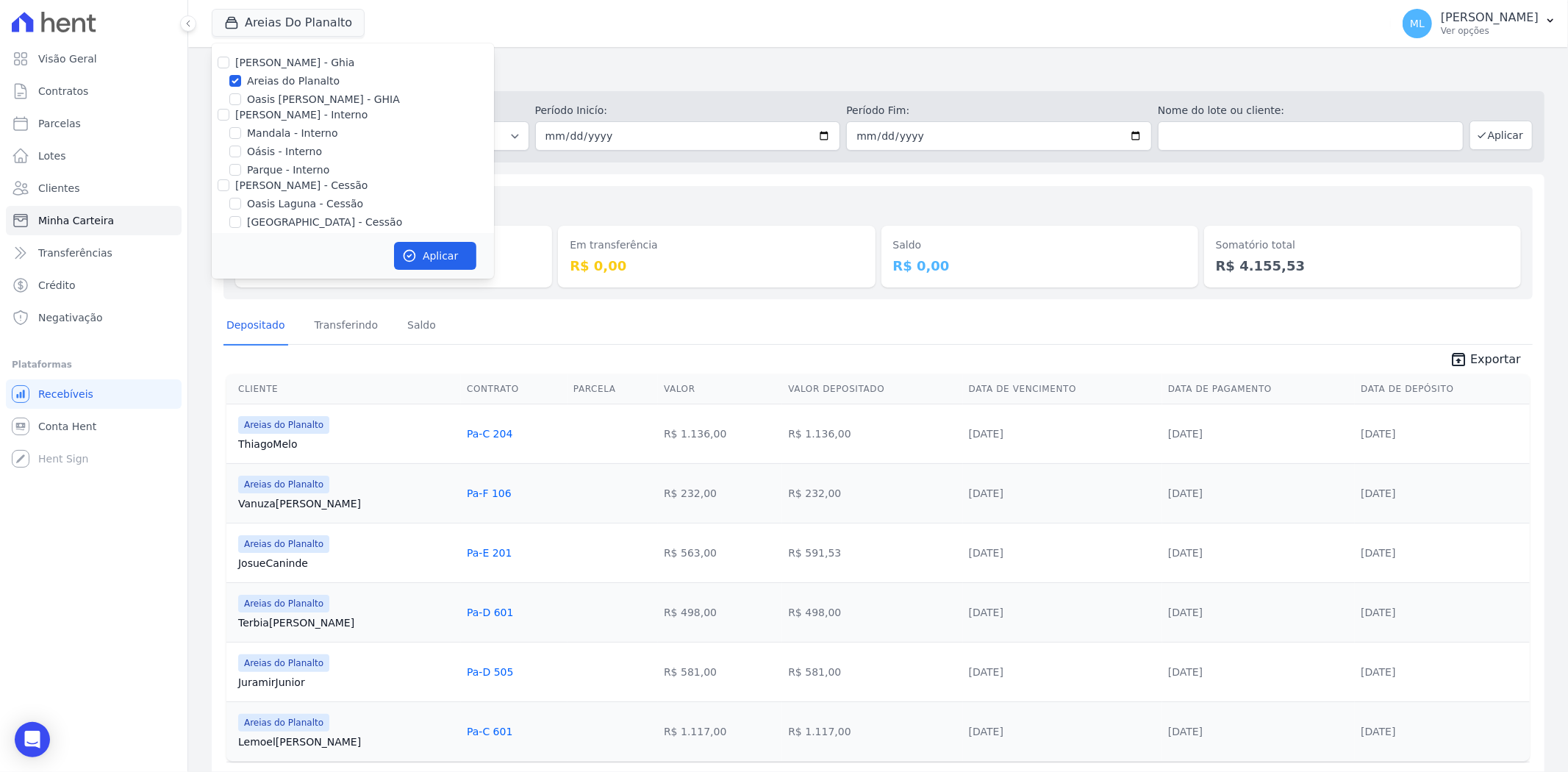
click at [299, 86] on label "Areias do Planalto" at bounding box center [293, 81] width 93 height 15
click at [241, 86] on input "Areias do Planalto" at bounding box center [235, 81] width 12 height 12
checkbox input "false"
click at [287, 189] on label "Reserva Mandala - LBA" at bounding box center [306, 195] width 119 height 15
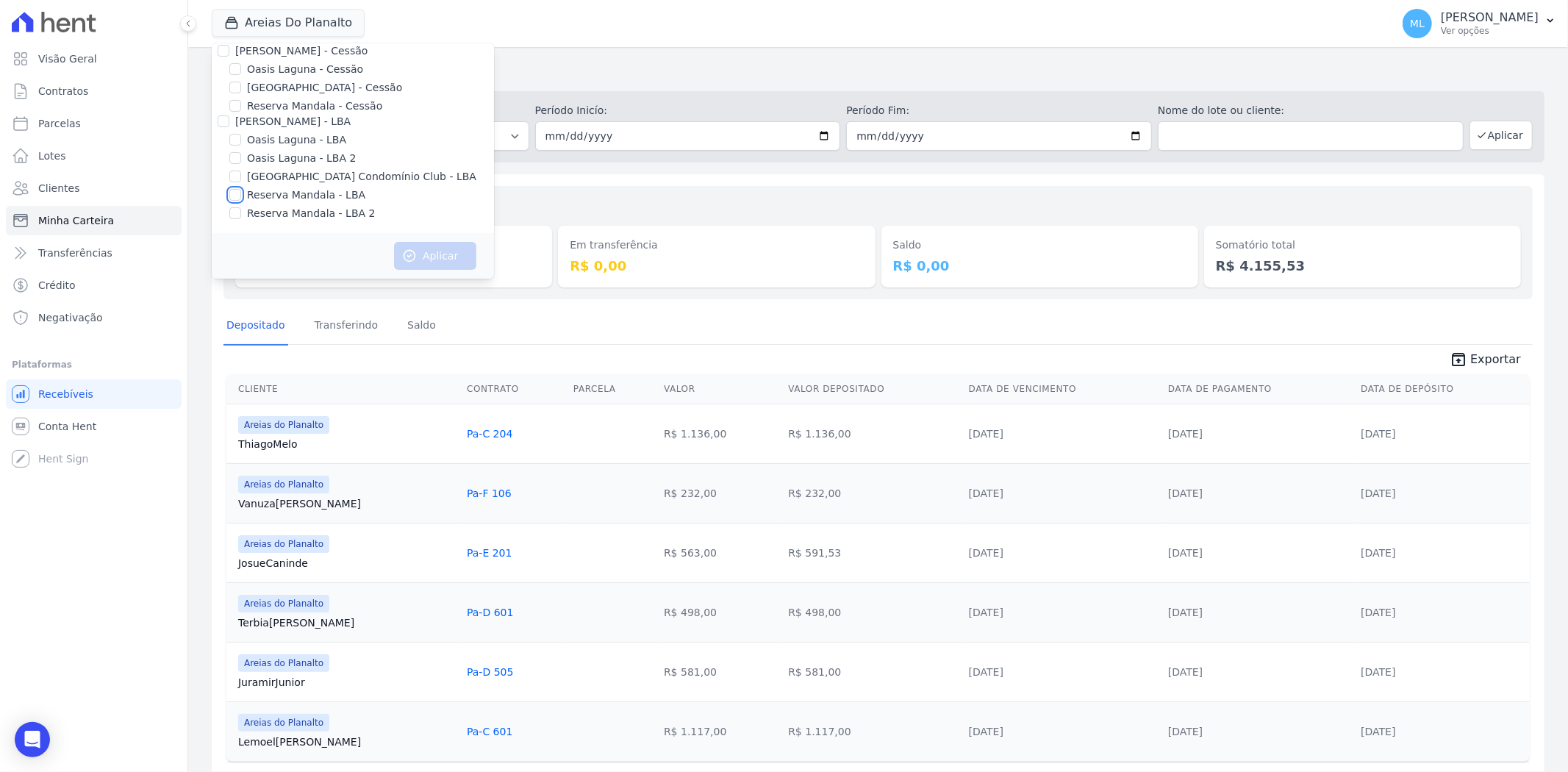
click at [241, 189] on input "Reserva Mandala - LBA" at bounding box center [235, 195] width 12 height 12
checkbox input "true"
click at [287, 208] on label "Reserva Mandala - LBA 2" at bounding box center [311, 213] width 128 height 15
click at [241, 208] on input "Reserva Mandala - LBA 2" at bounding box center [235, 213] width 12 height 12
checkbox input "true"
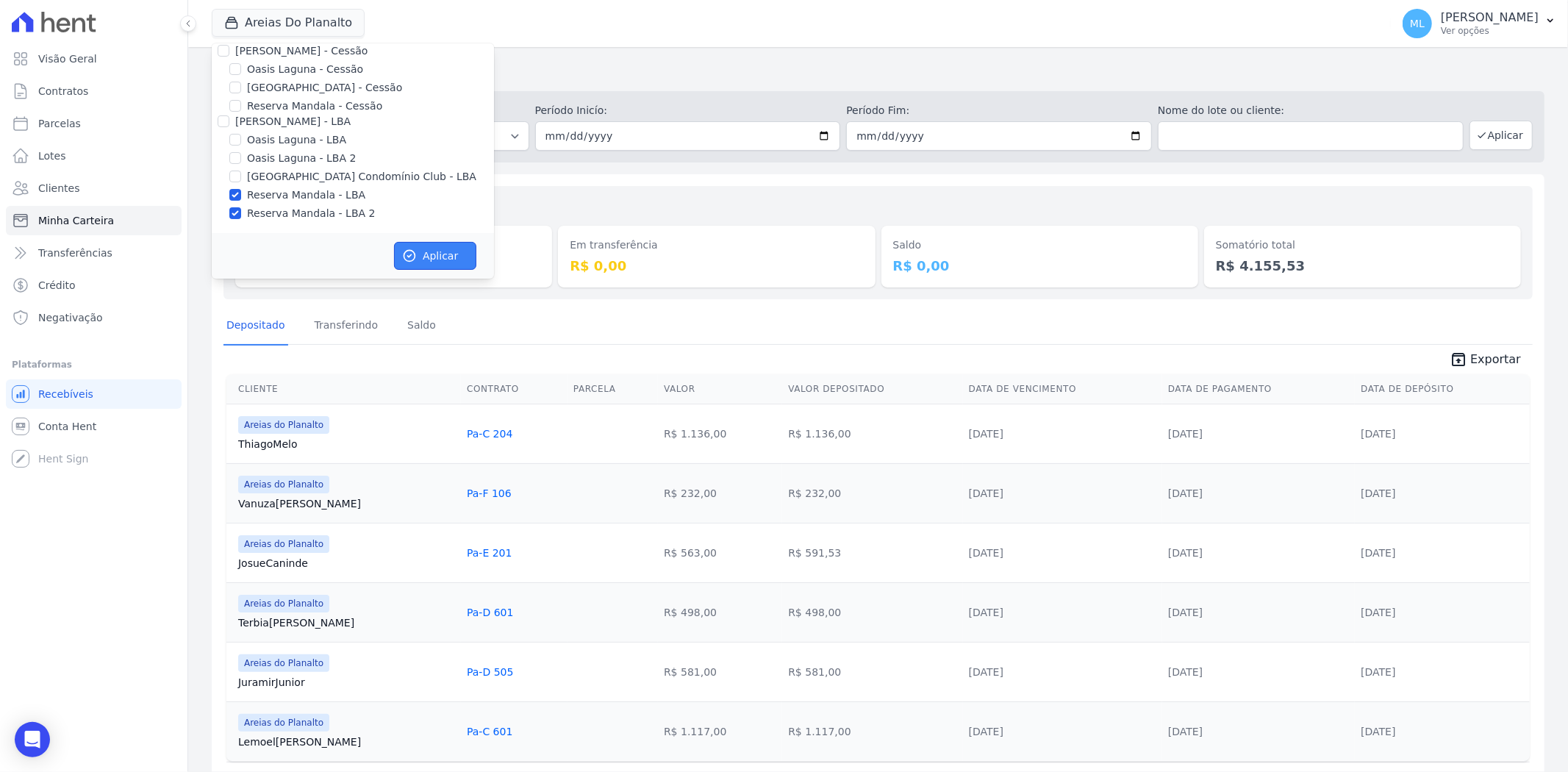
click at [420, 253] on button "Aplicar" at bounding box center [435, 256] width 82 height 28
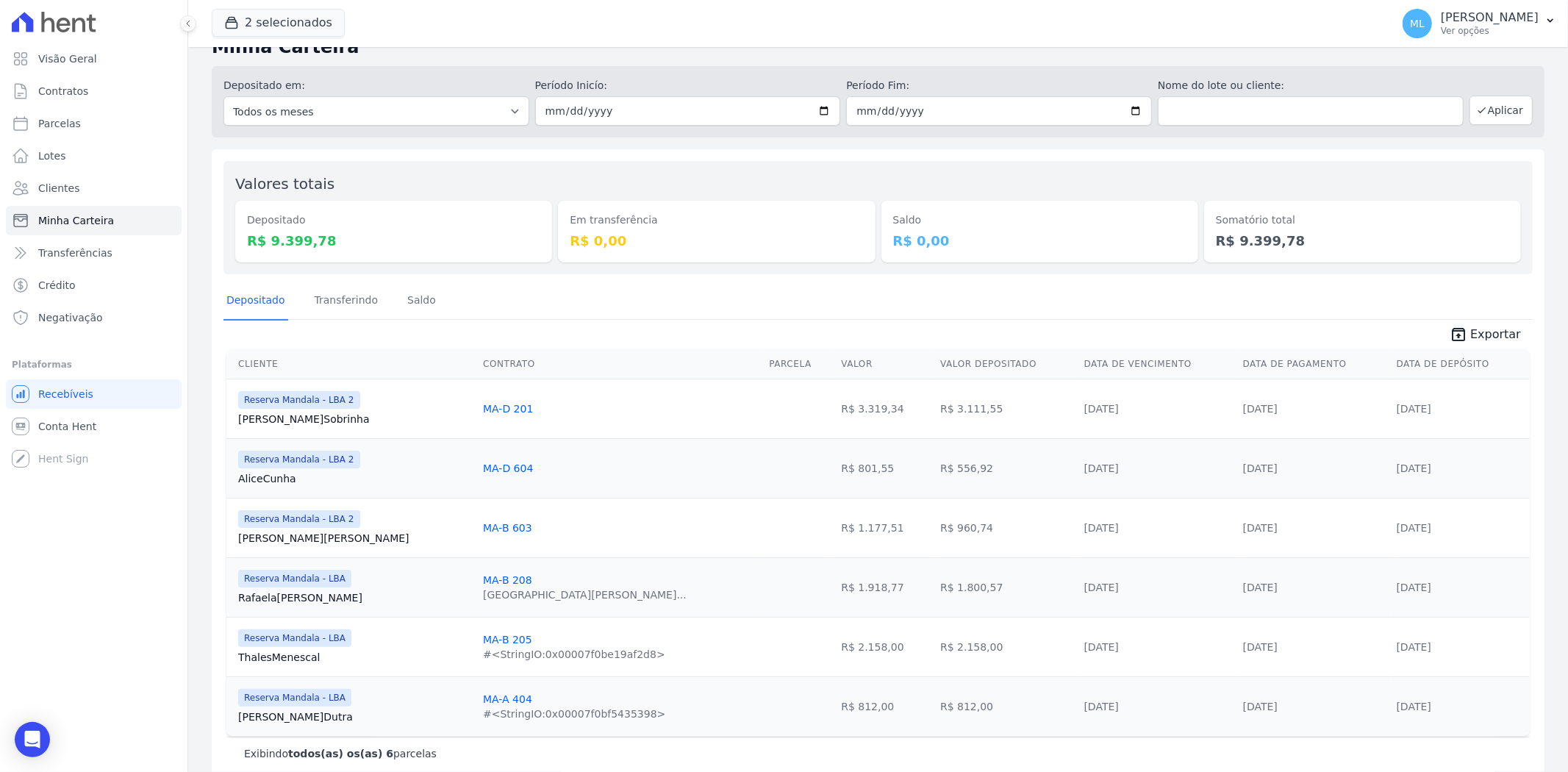
scroll to position [48, 0]
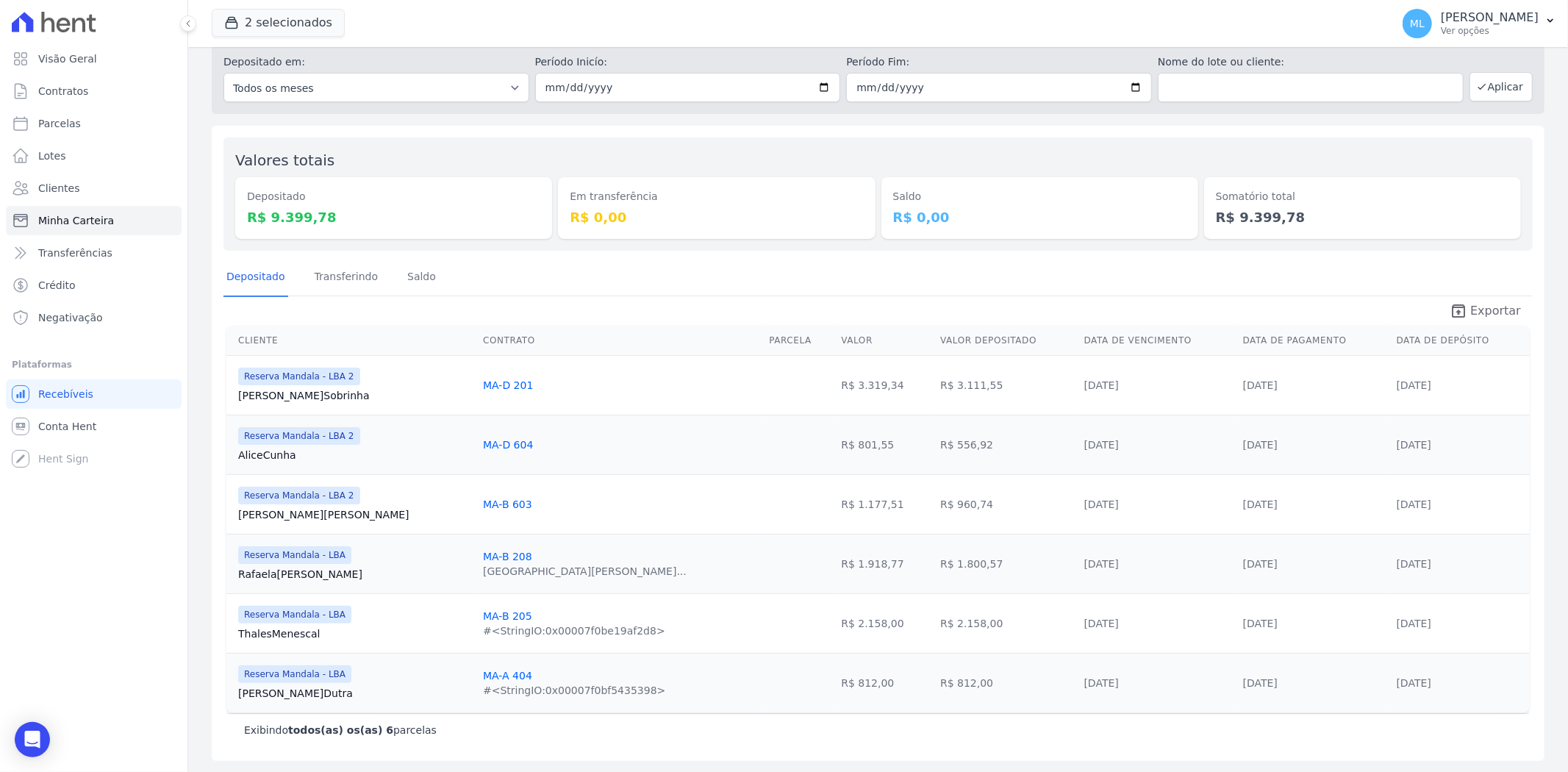
click at [1454, 311] on icon "unarchive" at bounding box center [1458, 311] width 17 height 17
click at [740, 281] on div "Depositado Transferindo Saldo" at bounding box center [879, 277] width 1309 height 36
click at [308, 26] on button "2 selecionados" at bounding box center [278, 23] width 133 height 28
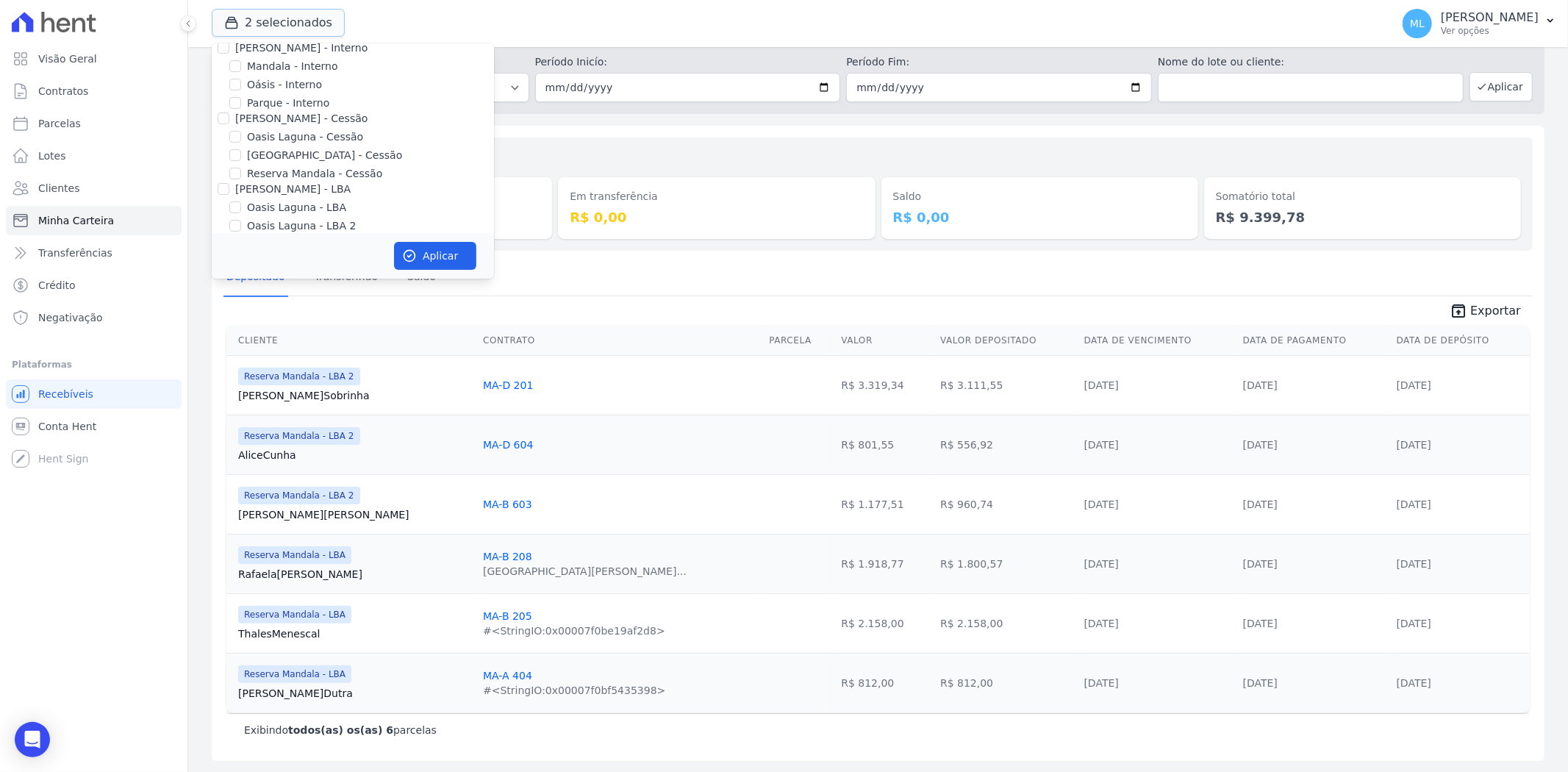
scroll to position [135, 0]
click at [269, 197] on label "Reserva Mandala - LBA" at bounding box center [306, 195] width 119 height 15
click at [241, 197] on input "Reserva Mandala - LBA" at bounding box center [235, 195] width 12 height 12
checkbox input "false"
click at [273, 212] on label "Reserva Mandala - LBA 2" at bounding box center [311, 213] width 128 height 15
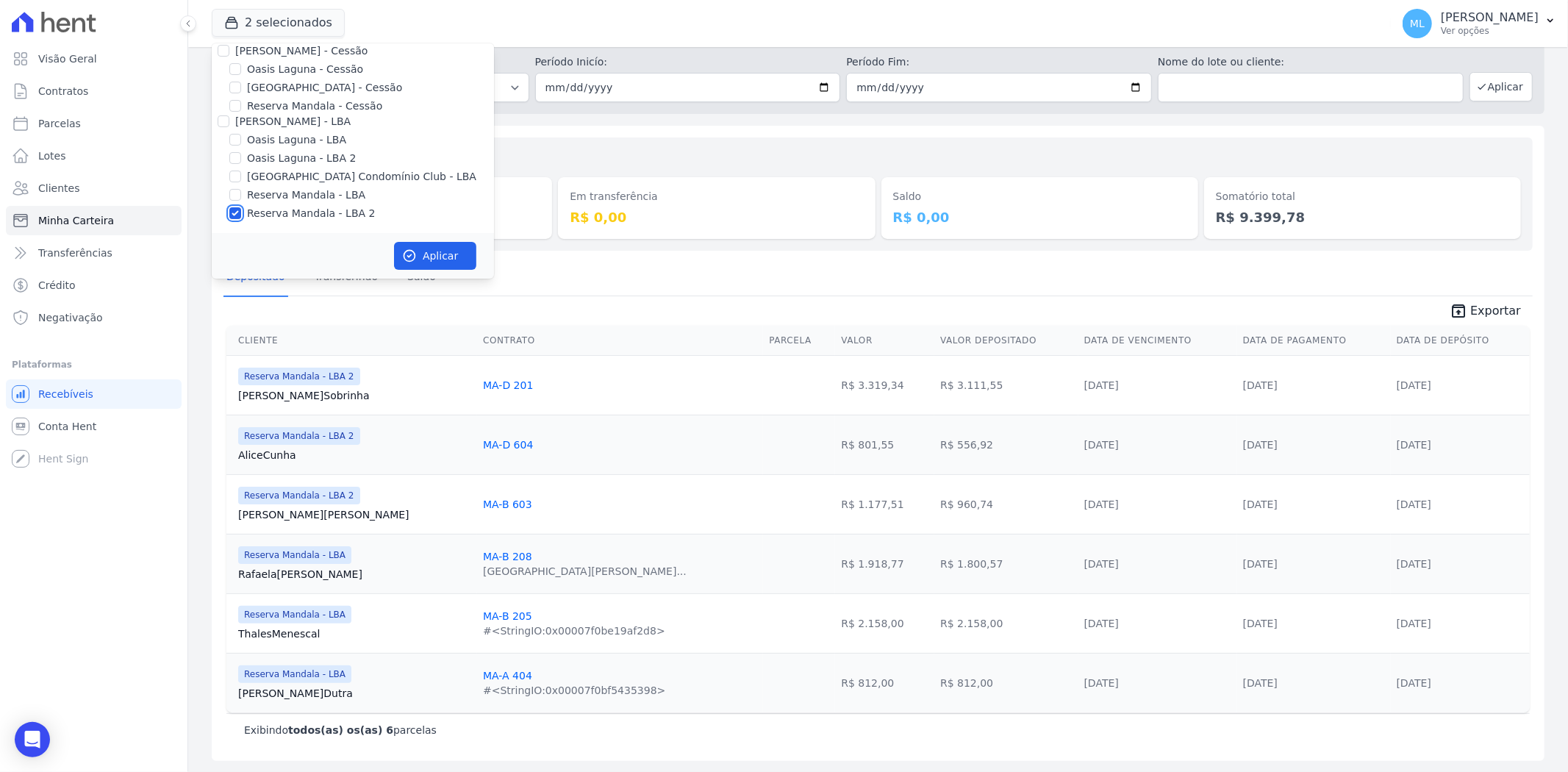
click at [241, 212] on input "Reserva Mandala - LBA 2" at bounding box center [235, 213] width 12 height 12
checkbox input "false"
click at [290, 101] on label "Reserva Mandala - Cessão" at bounding box center [315, 106] width 135 height 15
click at [241, 101] on input "Reserva Mandala - Cessão" at bounding box center [235, 106] width 12 height 12
checkbox input "true"
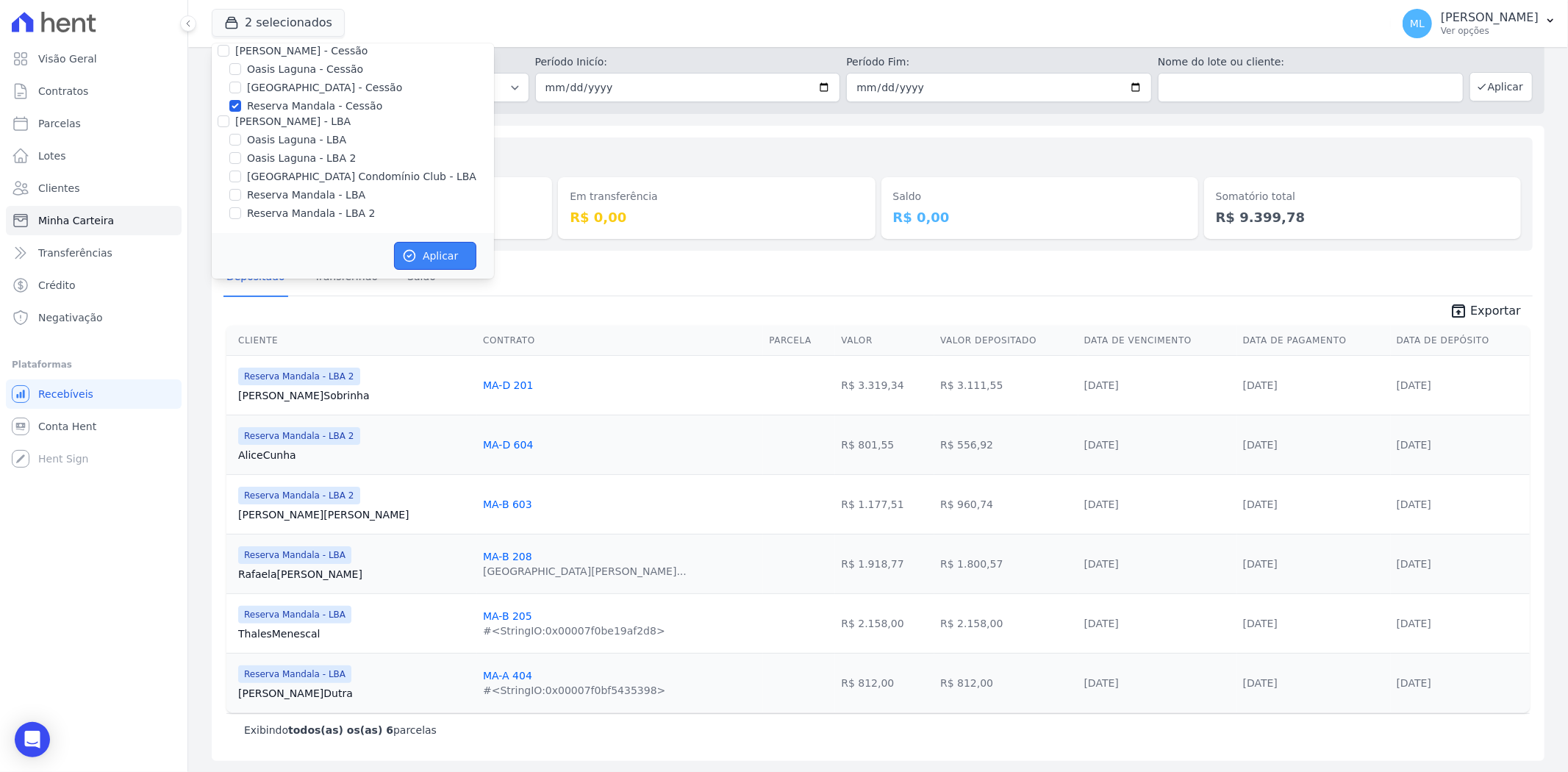
click at [442, 247] on button "Aplicar" at bounding box center [435, 256] width 82 height 28
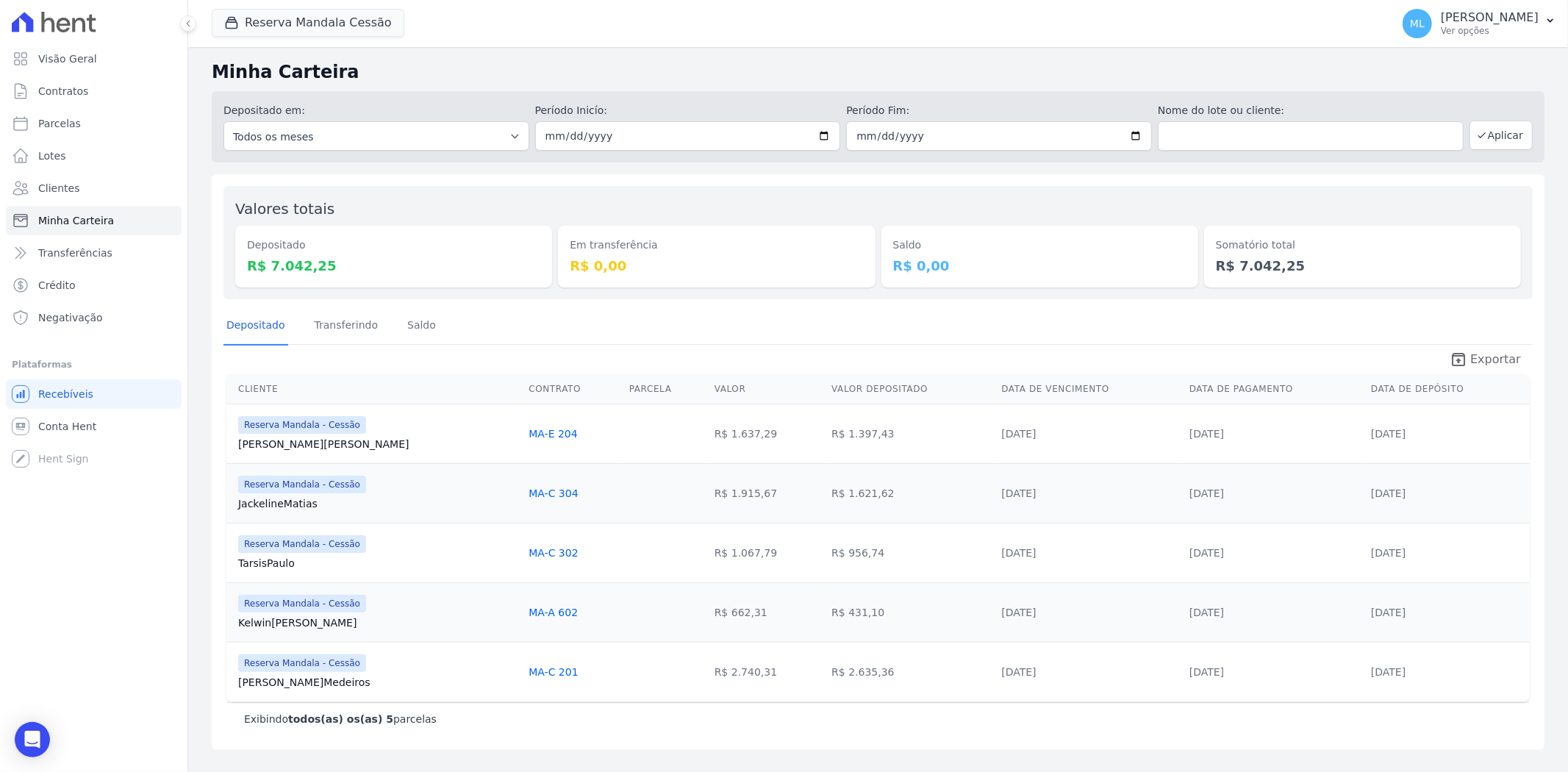
click at [1490, 363] on span "Exportar" at bounding box center [1495, 359] width 51 height 17
click at [330, 15] on button "Reserva Mandala Cessão" at bounding box center [308, 23] width 193 height 28
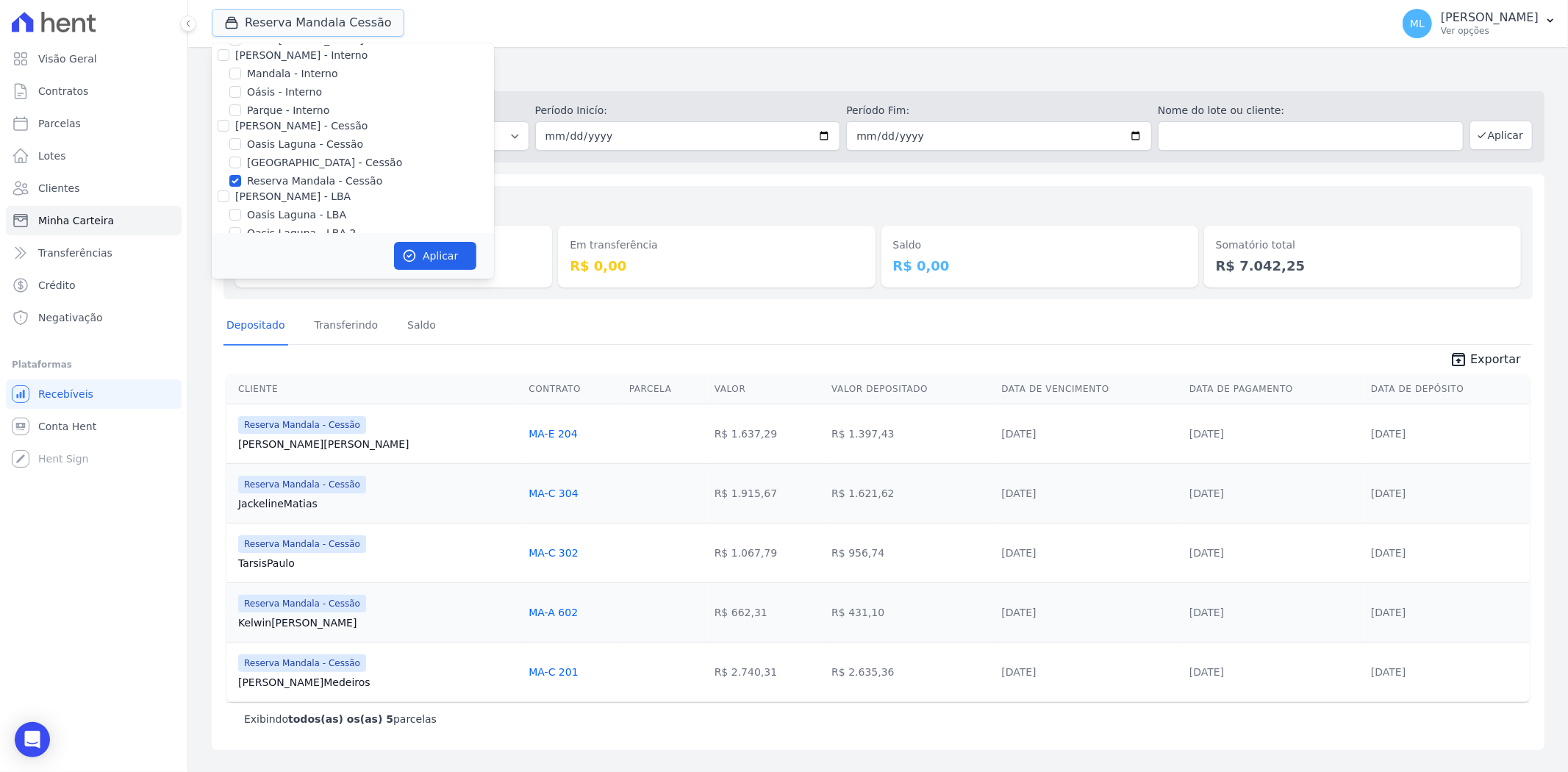
scroll to position [135, 0]
click at [288, 105] on label "Reserva Mandala - Cessão" at bounding box center [315, 106] width 135 height 15
click at [241, 105] on input "Reserva Mandala - Cessão" at bounding box center [235, 106] width 12 height 12
checkbox input "false"
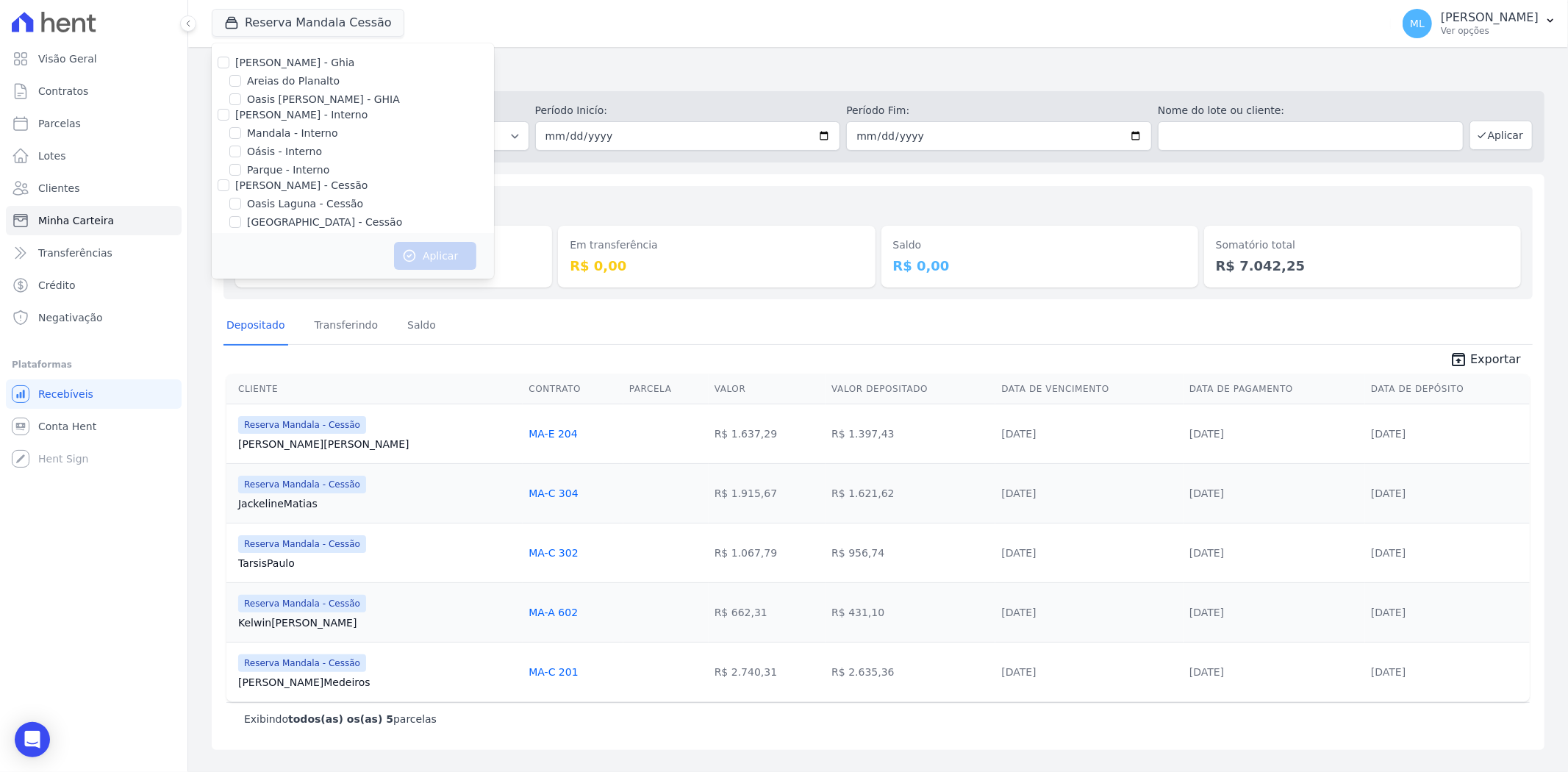
click at [537, 186] on div "Valores totais Depositado R$ 7.042,25 Em transferência R$ 0,00 Saldo R$ 0,00 So…" at bounding box center [879, 243] width 1309 height 113
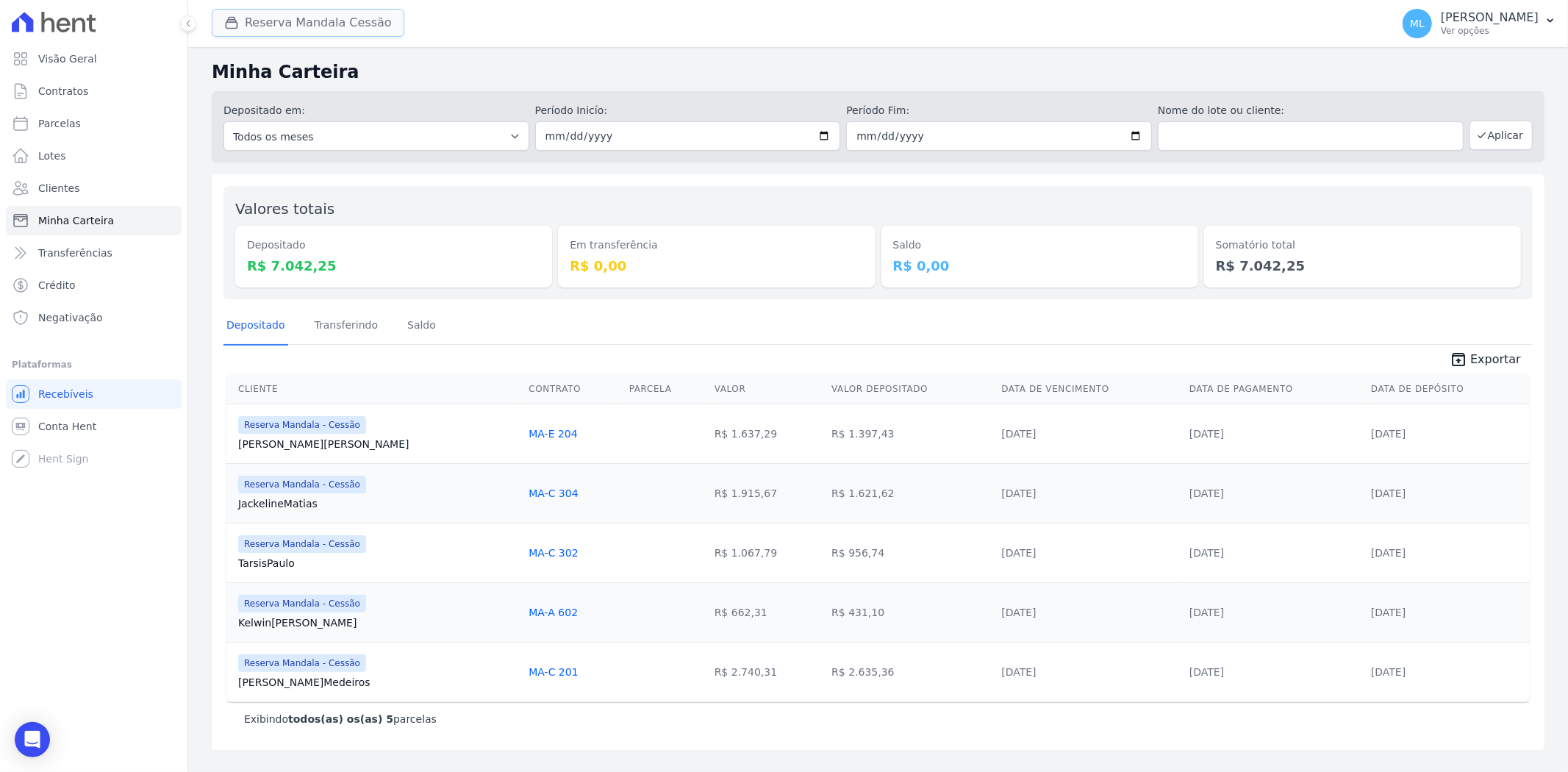
click at [351, 35] on button "Reserva Mandala Cessão" at bounding box center [308, 23] width 193 height 28
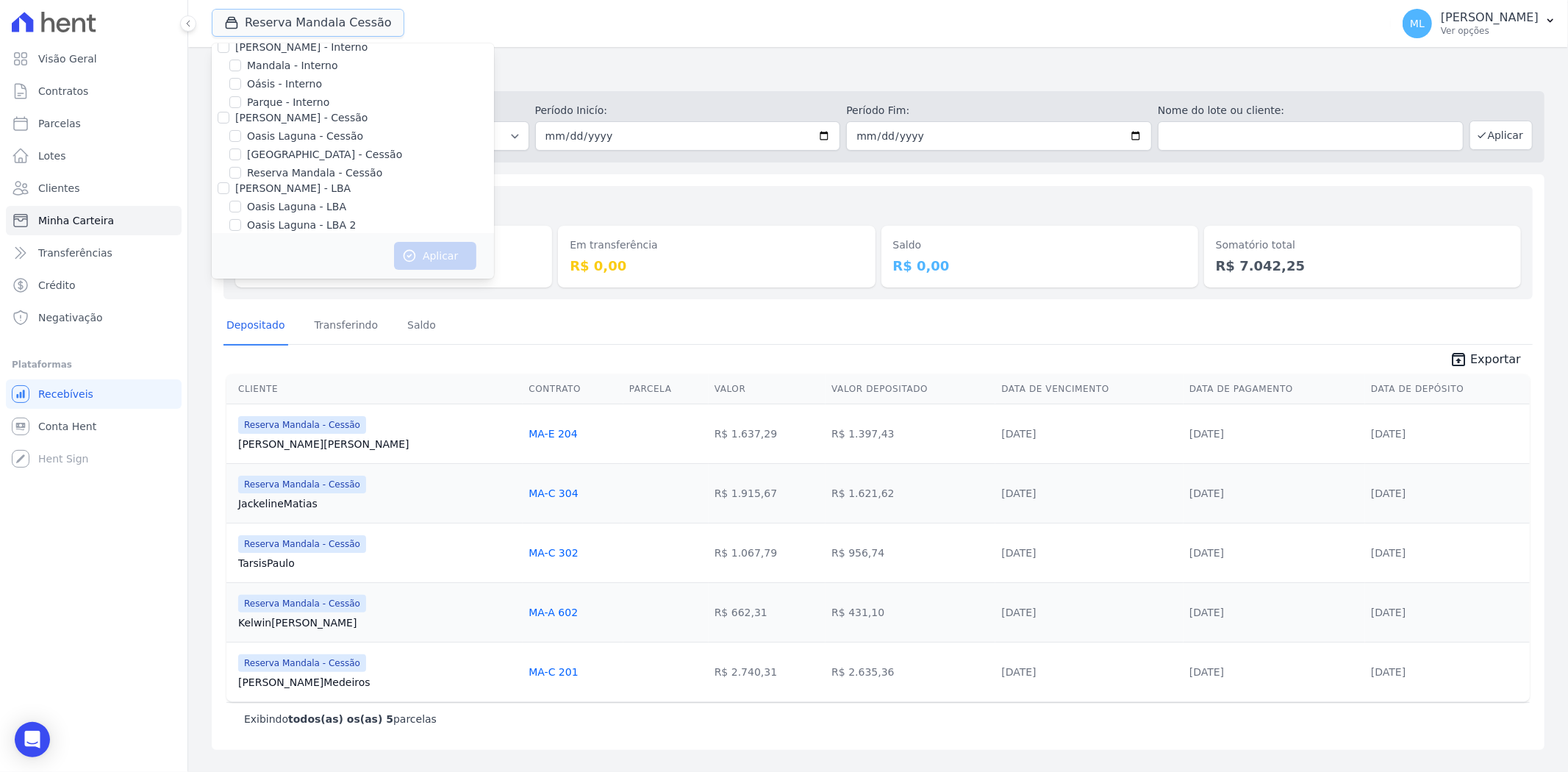
scroll to position [135, 0]
drag, startPoint x: 288, startPoint y: 197, endPoint x: 295, endPoint y: 215, distance: 19.3
click at [288, 199] on label "Reserva Mandala - LBA" at bounding box center [306, 195] width 119 height 15
click at [241, 199] on input "Reserva Mandala - LBA" at bounding box center [235, 195] width 12 height 12
checkbox input "true"
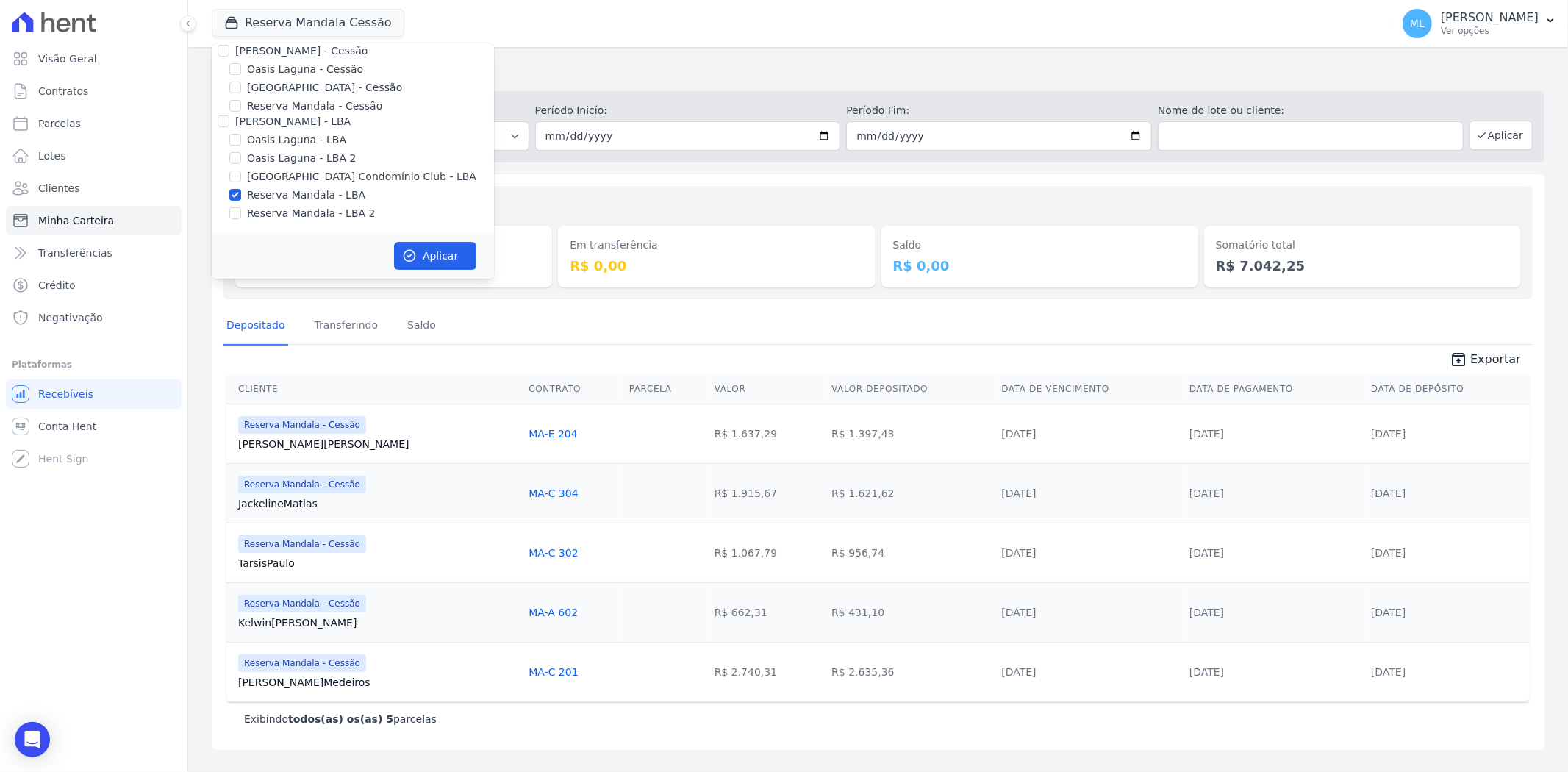
click at [295, 215] on label "Reserva Mandala - LBA 2" at bounding box center [311, 213] width 128 height 15
click at [241, 215] on input "Reserva Mandala - LBA 2" at bounding box center [235, 213] width 12 height 12
checkbox input "true"
click at [420, 248] on button "Aplicar" at bounding box center [435, 256] width 82 height 28
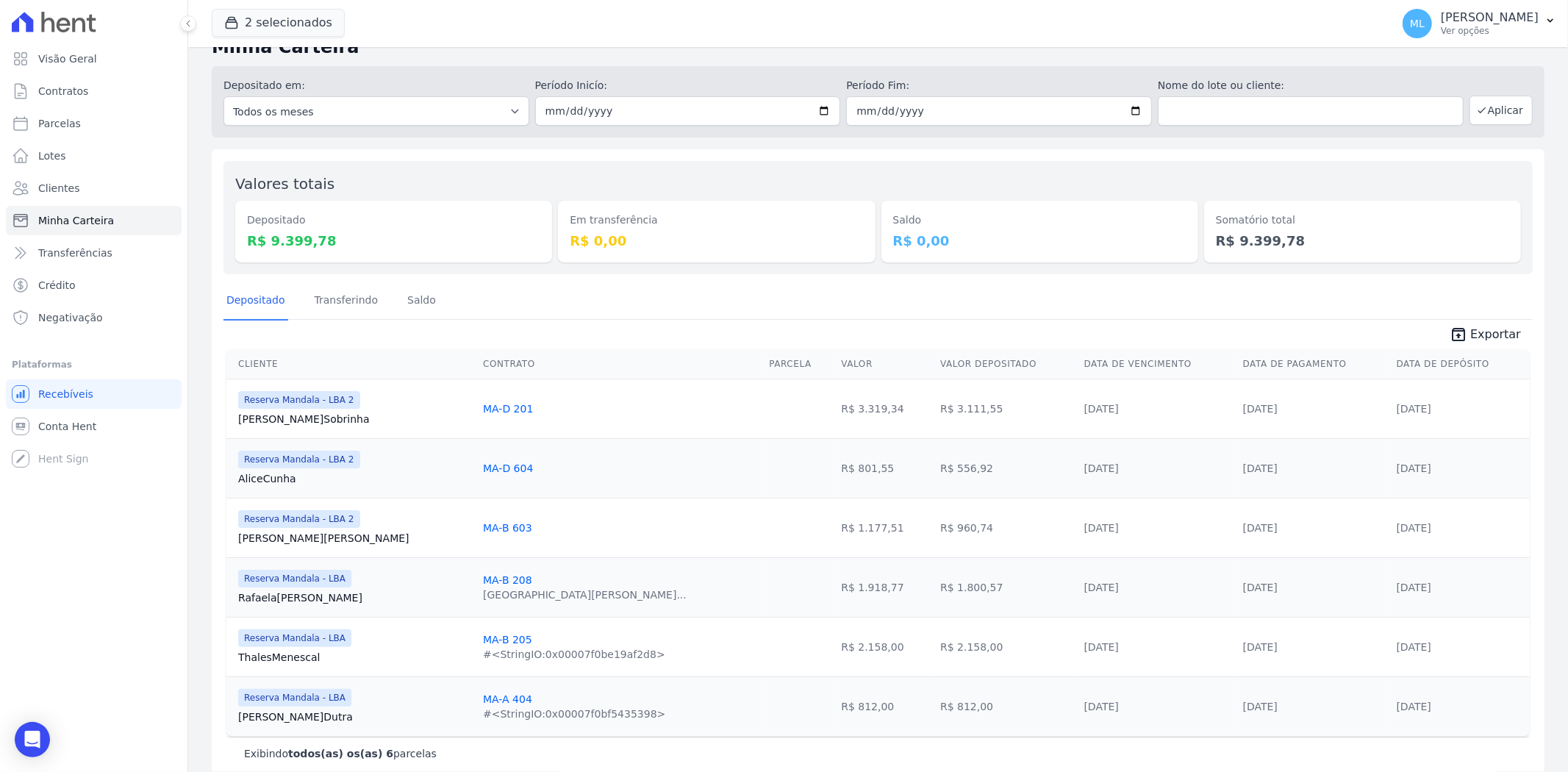
scroll to position [48, 0]
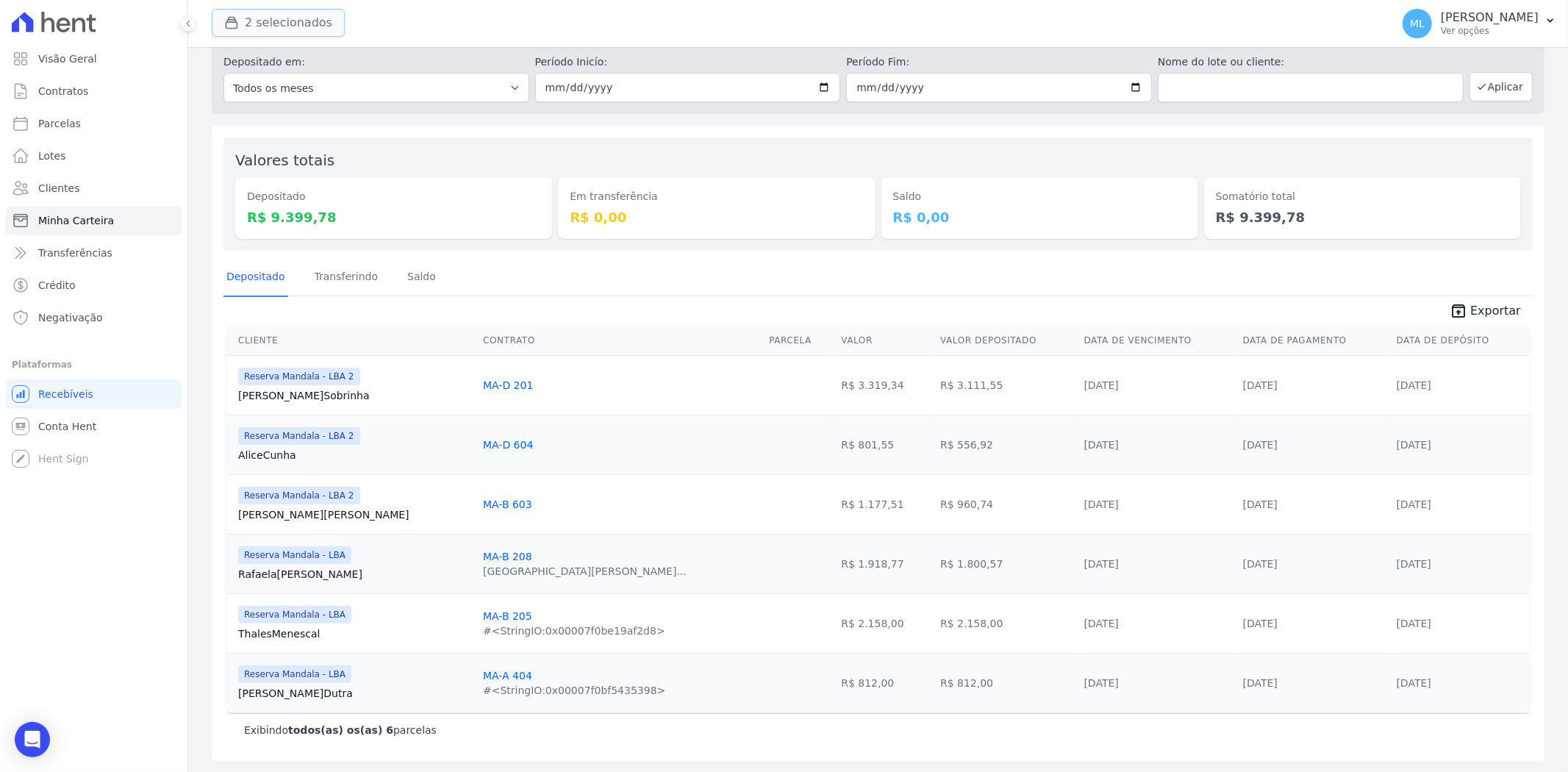
click at [311, 35] on button "2 selecionados" at bounding box center [278, 23] width 133 height 28
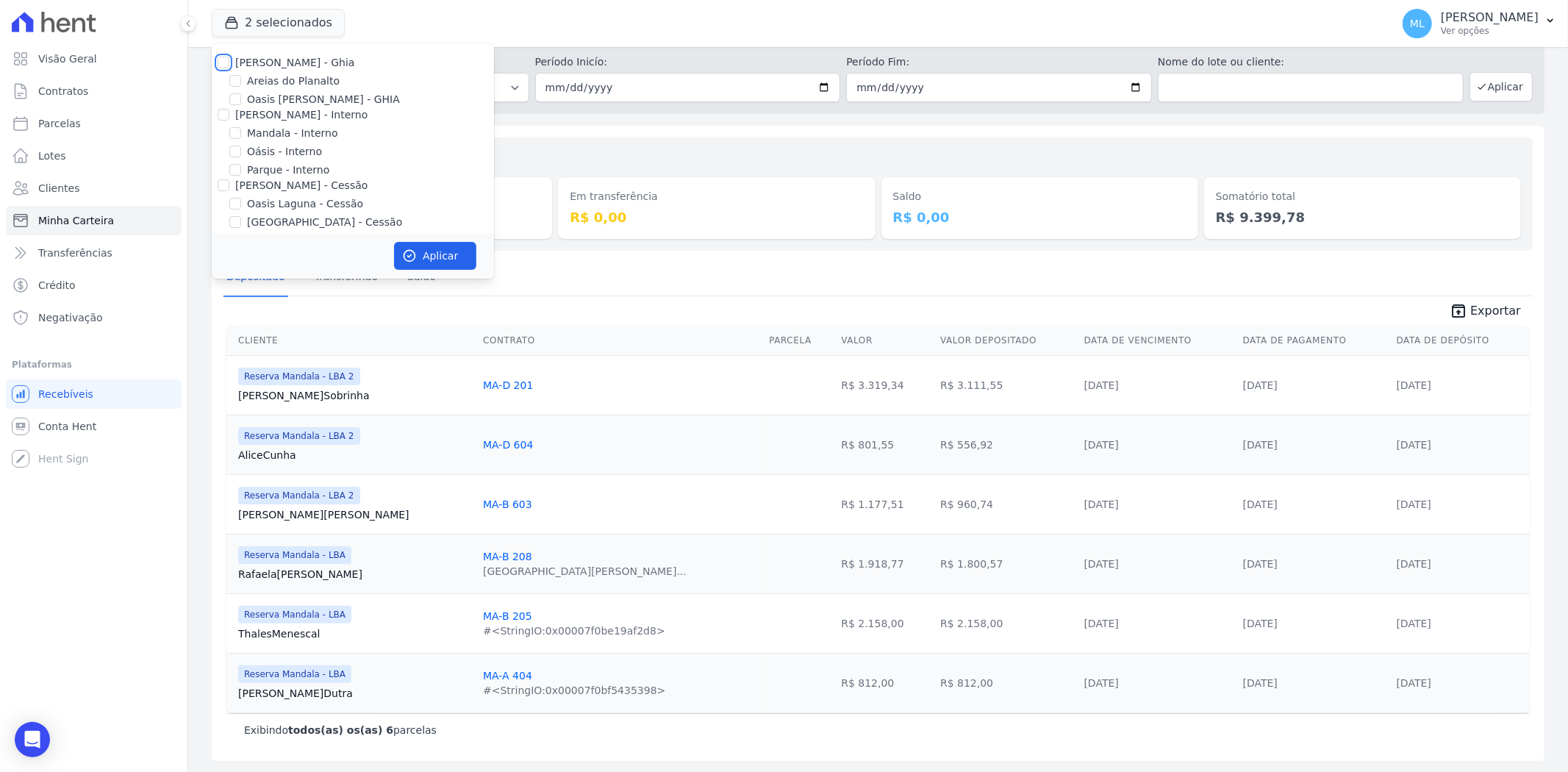
click at [226, 64] on input "[PERSON_NAME] - Ghia" at bounding box center [224, 63] width 12 height 12
checkbox input "true"
click at [223, 108] on div at bounding box center [224, 114] width 12 height 14
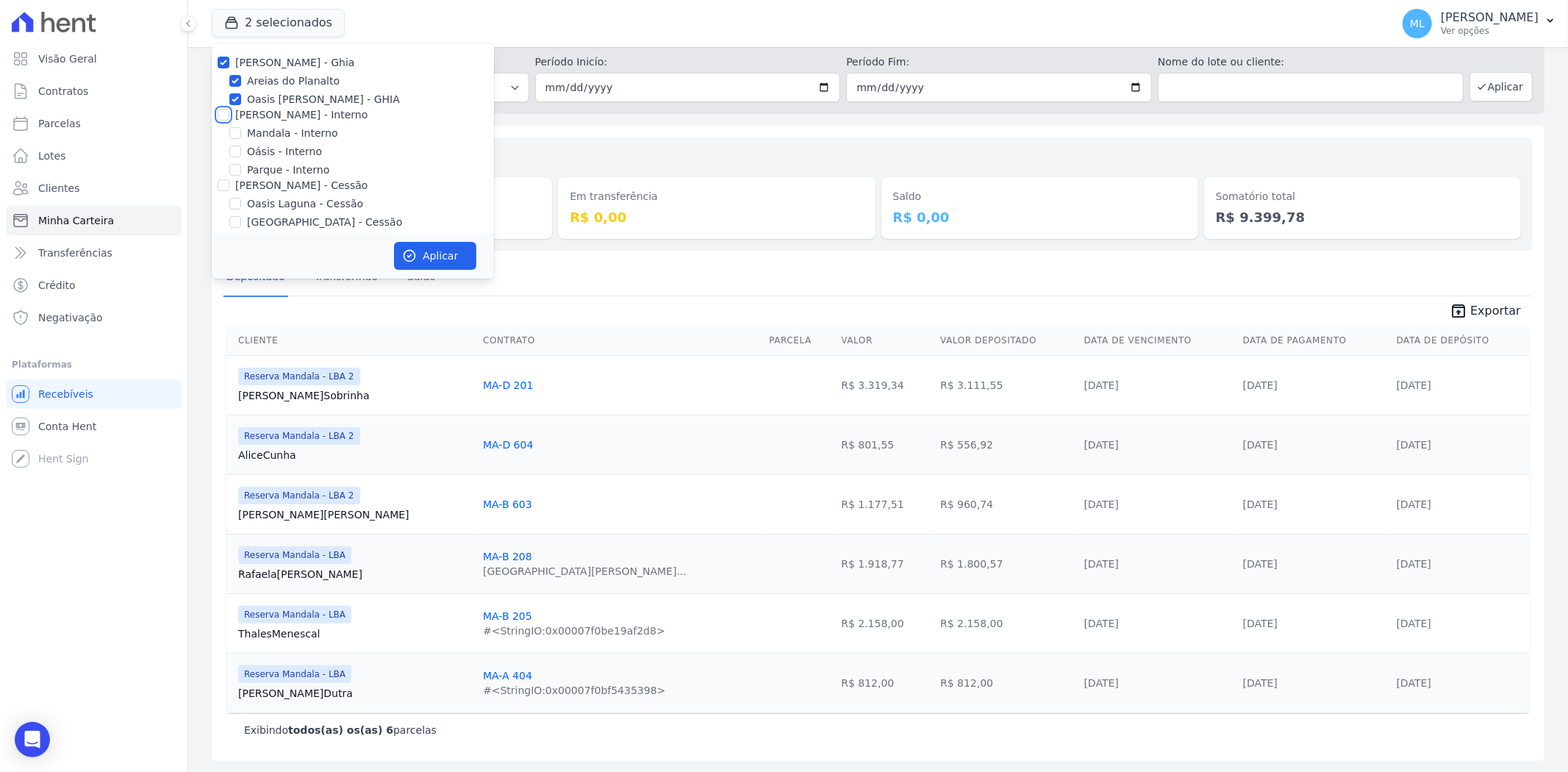
click at [223, 114] on input "[PERSON_NAME] - Interno" at bounding box center [224, 115] width 12 height 12
checkbox input "true"
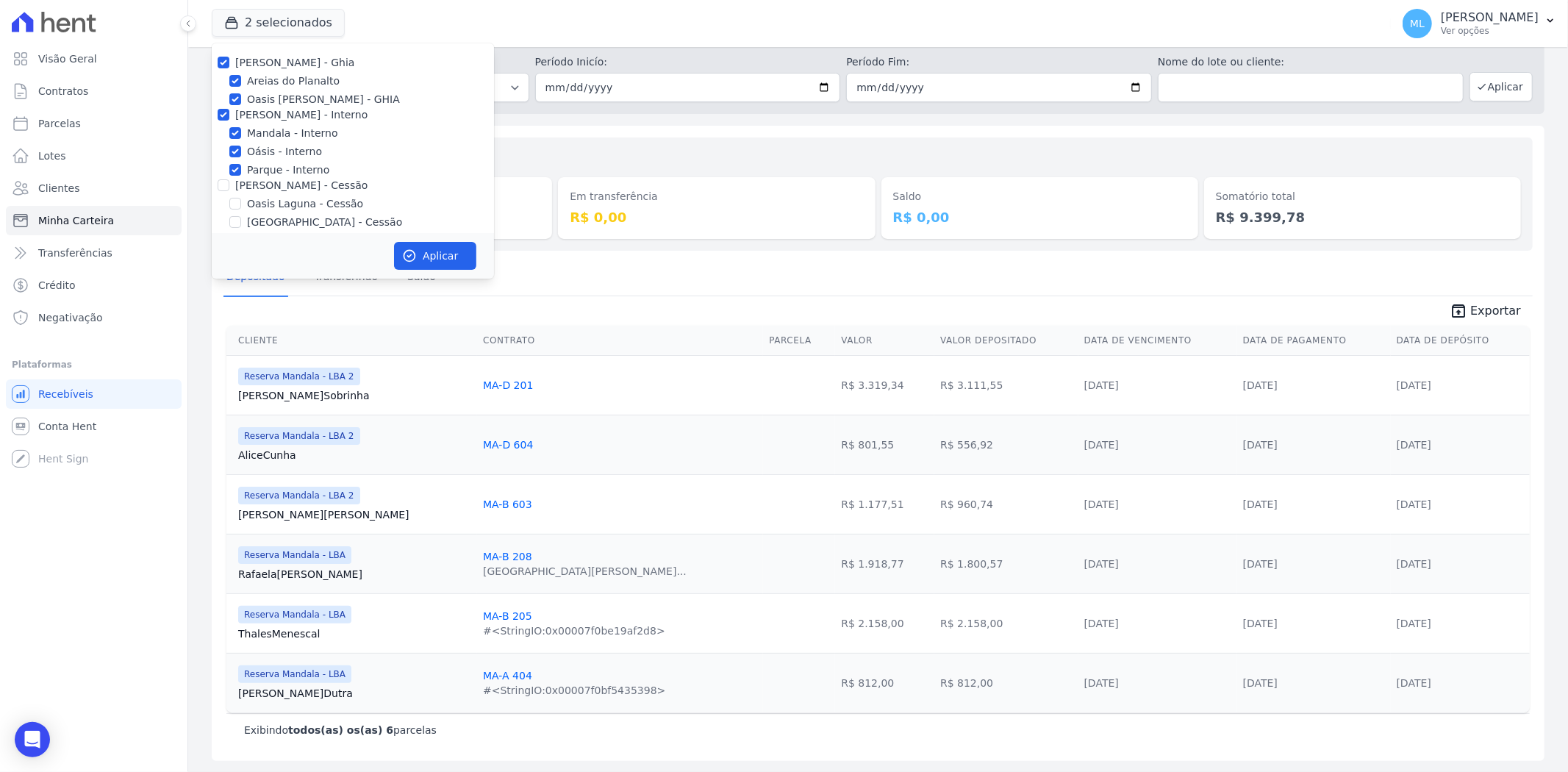
click at [223, 178] on div at bounding box center [224, 184] width 12 height 14
click at [219, 184] on input "[PERSON_NAME] - Cessão" at bounding box center [224, 185] width 12 height 12
checkbox input "true"
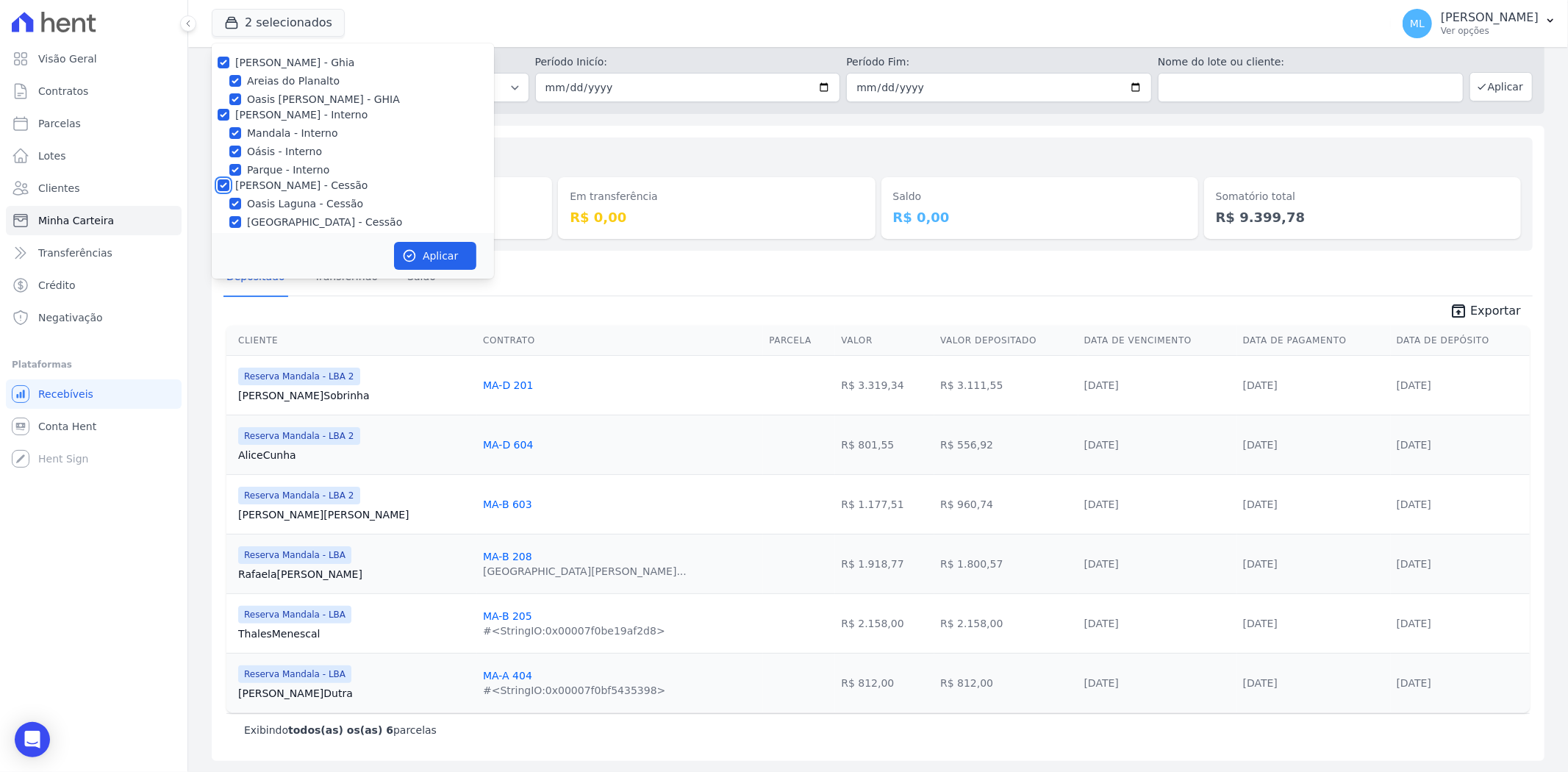
checkbox input "true"
click at [412, 265] on button "Aplicar" at bounding box center [435, 256] width 82 height 28
click at [226, 126] on input "[PERSON_NAME] - LBA" at bounding box center [224, 126] width 12 height 12
checkbox input "true"
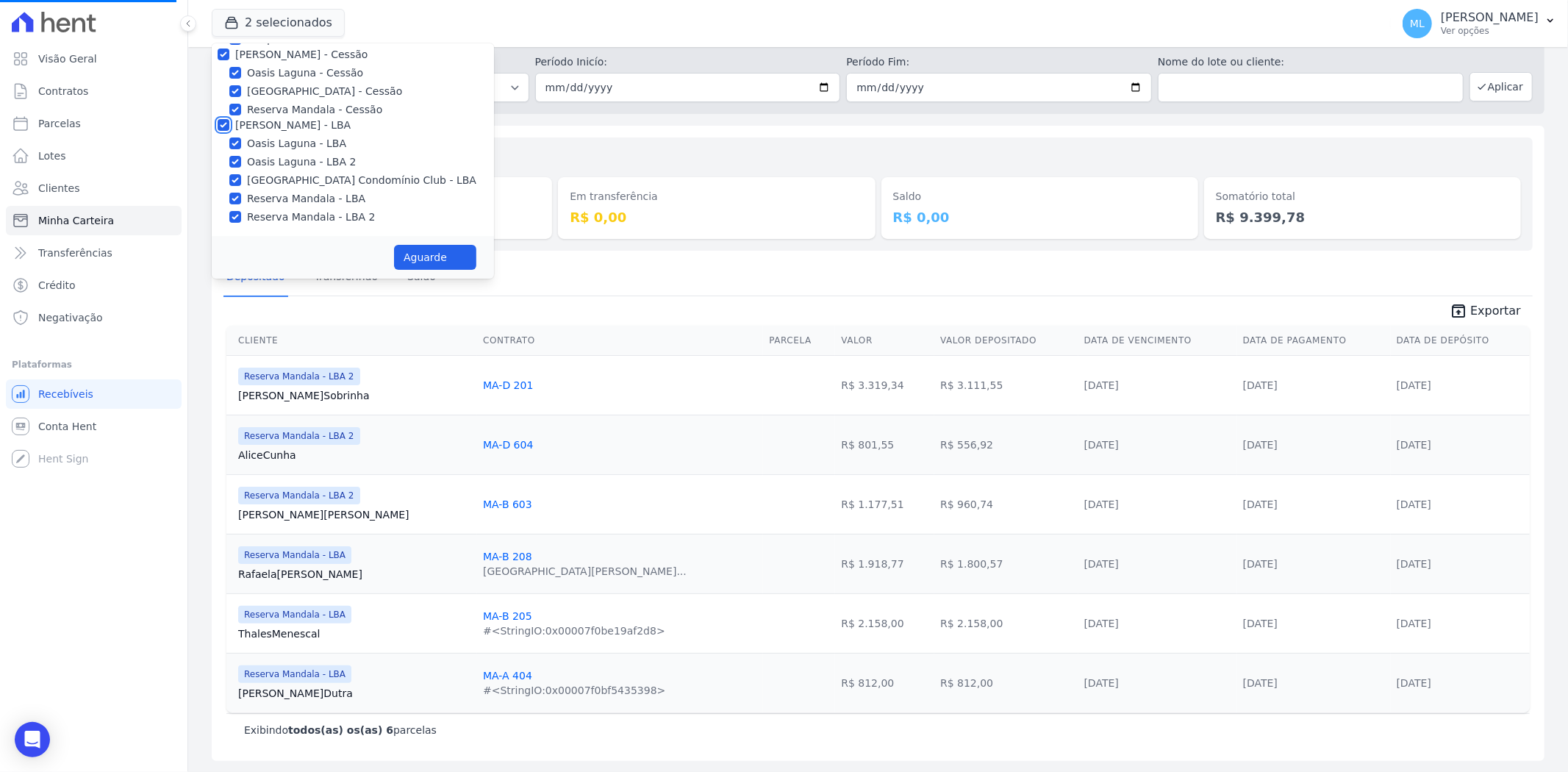
checkbox input "true"
click at [412, 238] on div "Aguarde" at bounding box center [352, 257] width 282 height 42
click at [432, 253] on button "Aguarde" at bounding box center [435, 257] width 82 height 25
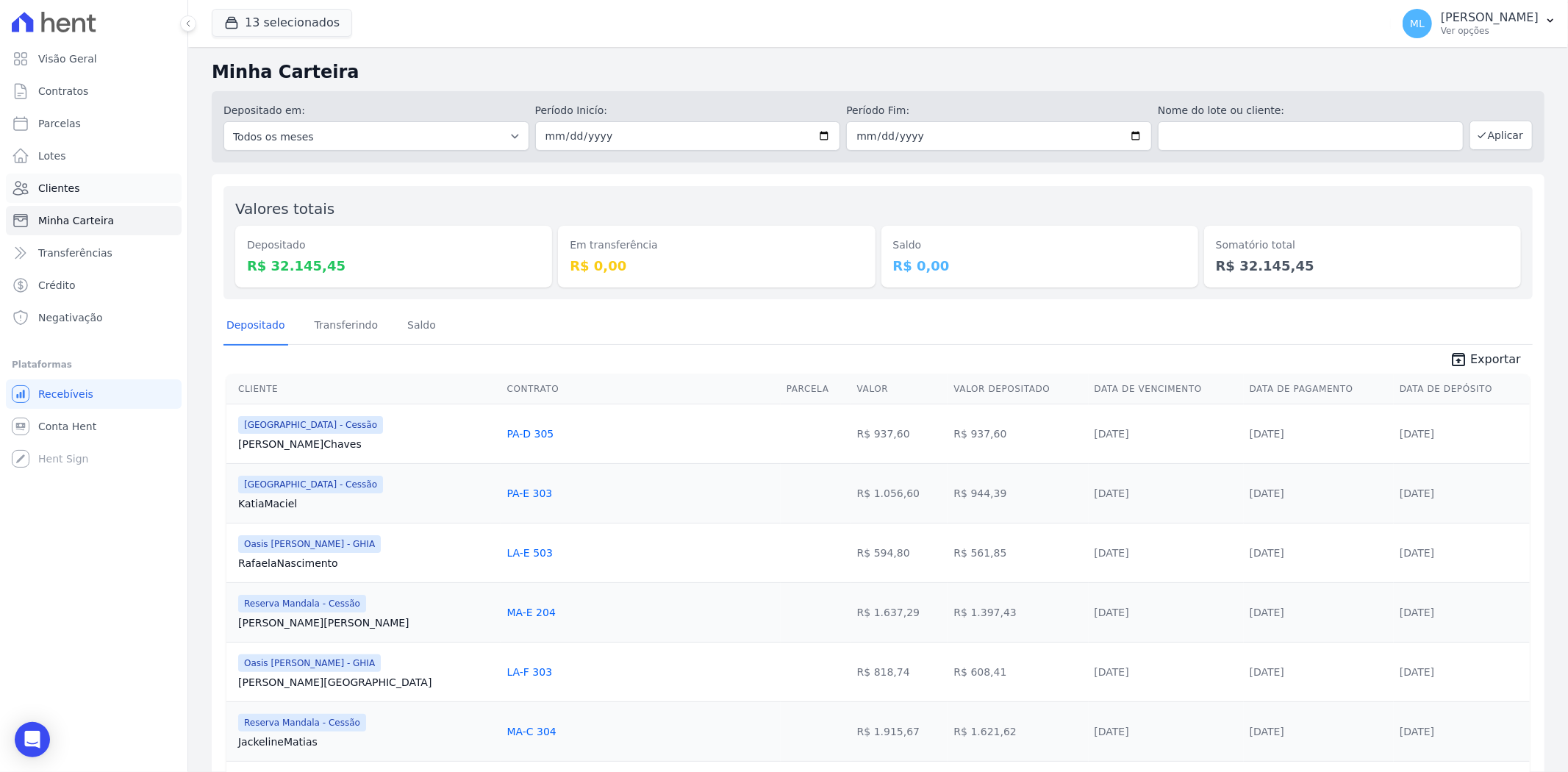
click at [87, 179] on link "Clientes" at bounding box center [94, 188] width 175 height 29
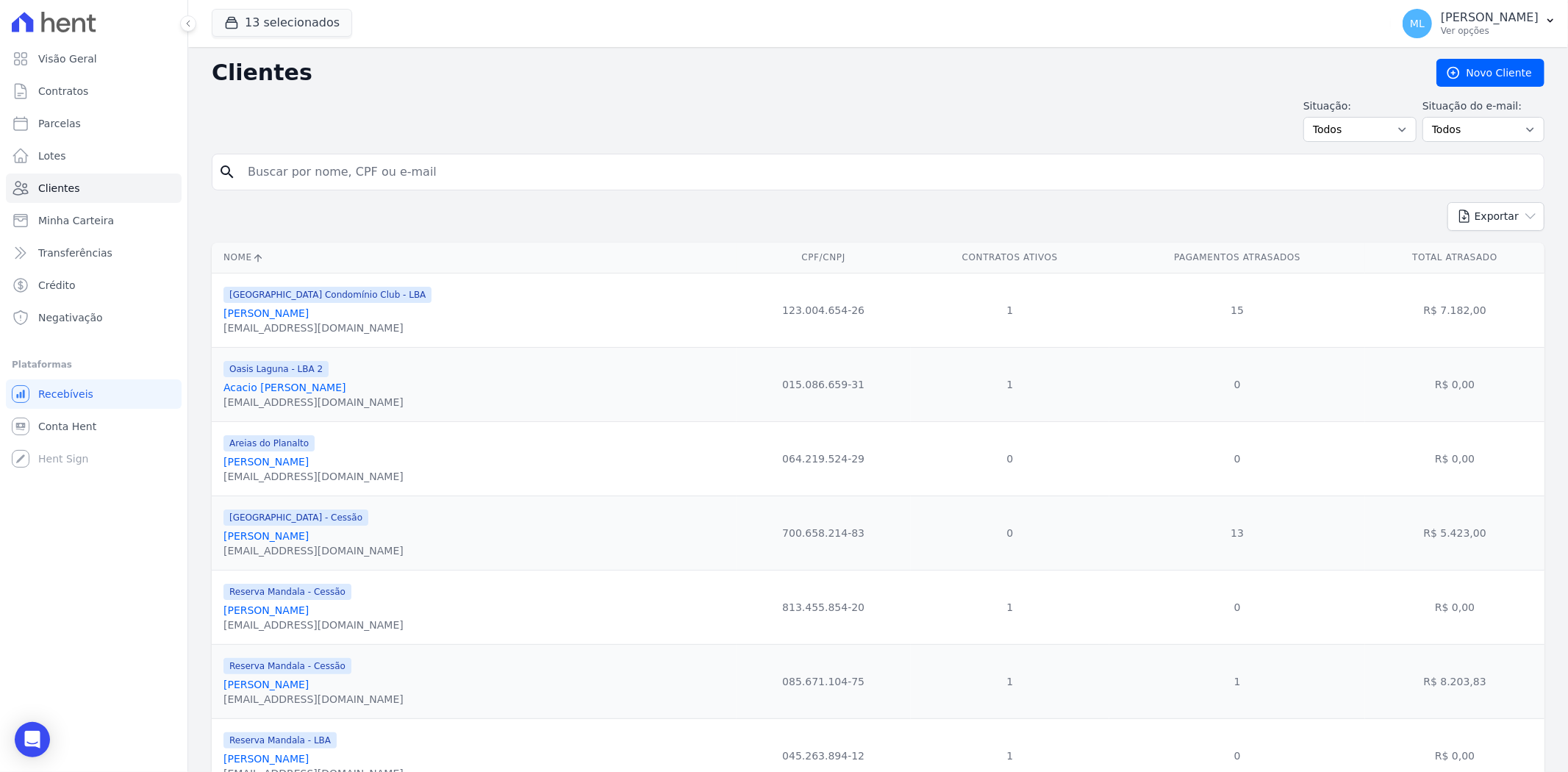
click at [332, 164] on input "search" at bounding box center [888, 172] width 1299 height 29
type input "bianka"
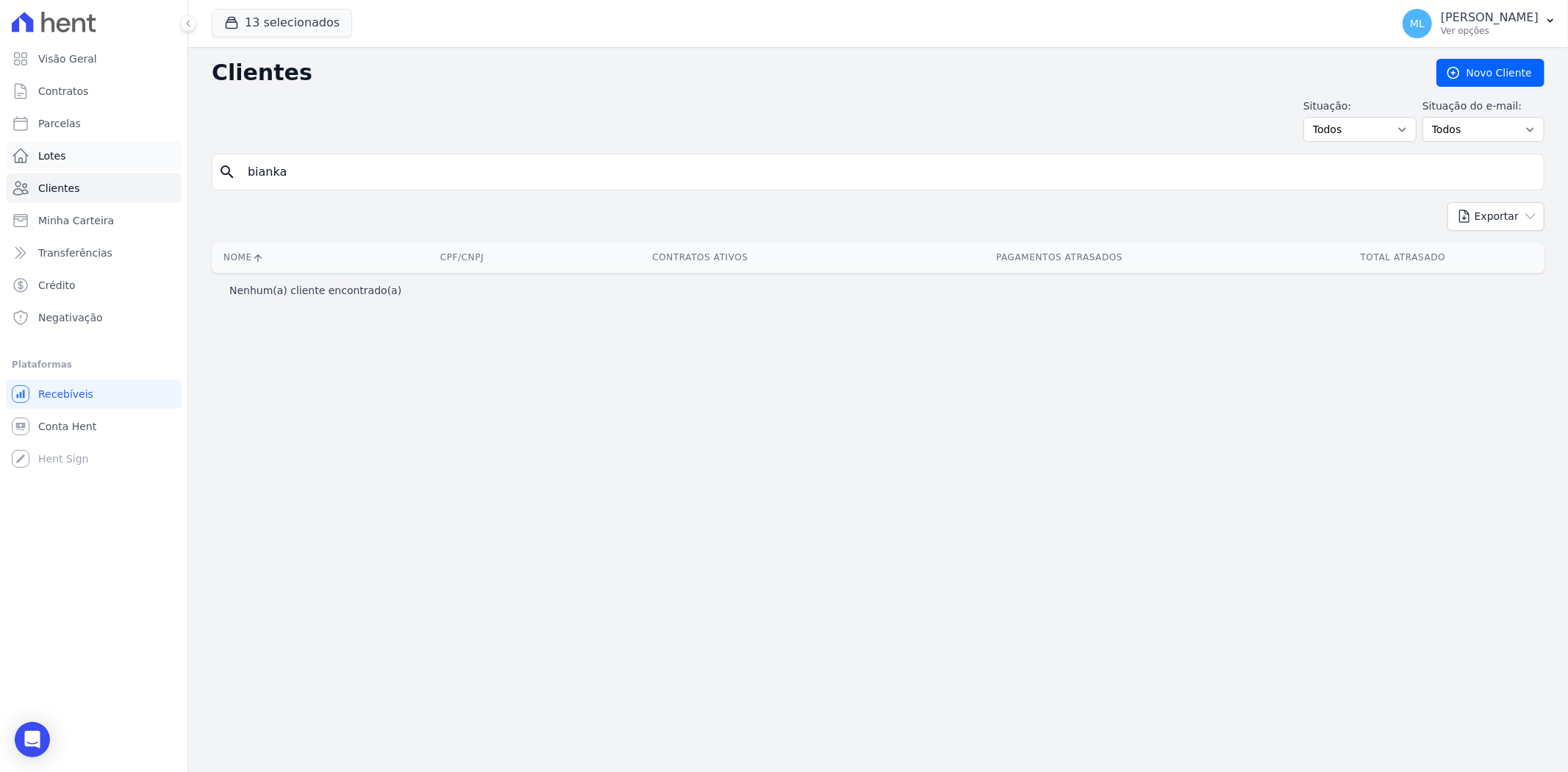
drag, startPoint x: 336, startPoint y: 171, endPoint x: 118, endPoint y: 168, distance: 218.0
click at [118, 168] on div "Visão Geral Contratos Parcelas Lotes Clientes Minha Carteira Transferências Cré…" at bounding box center [784, 386] width 1568 height 772
type input "bian"
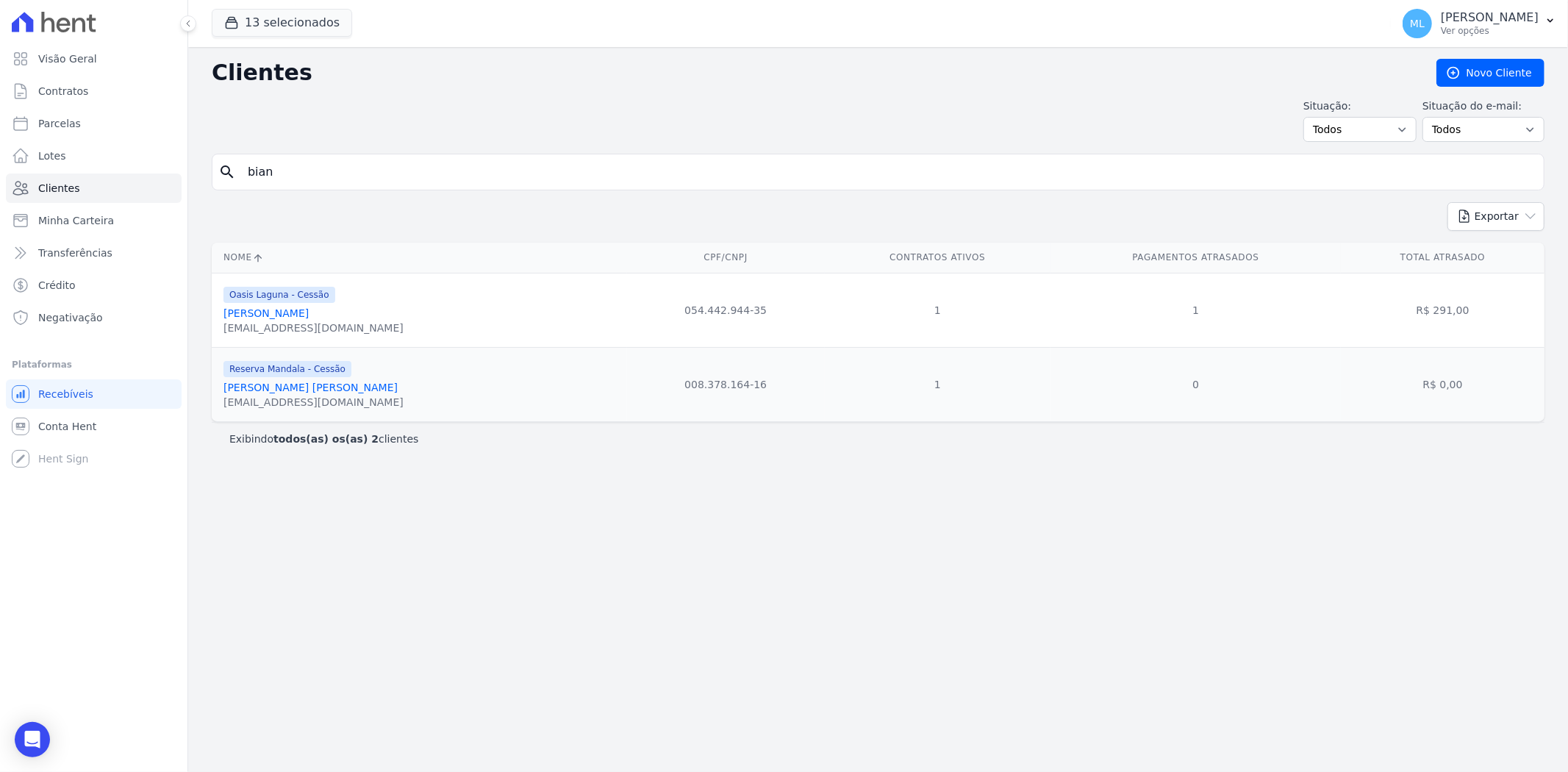
drag, startPoint x: 327, startPoint y: 172, endPoint x: 216, endPoint y: 171, distance: 111.0
click at [217, 171] on div "search bian" at bounding box center [878, 172] width 1333 height 37
click at [216, 171] on div "search bian" at bounding box center [878, 172] width 1333 height 37
click at [339, 173] on input "bian" at bounding box center [888, 172] width 1299 height 29
type input "bianca"
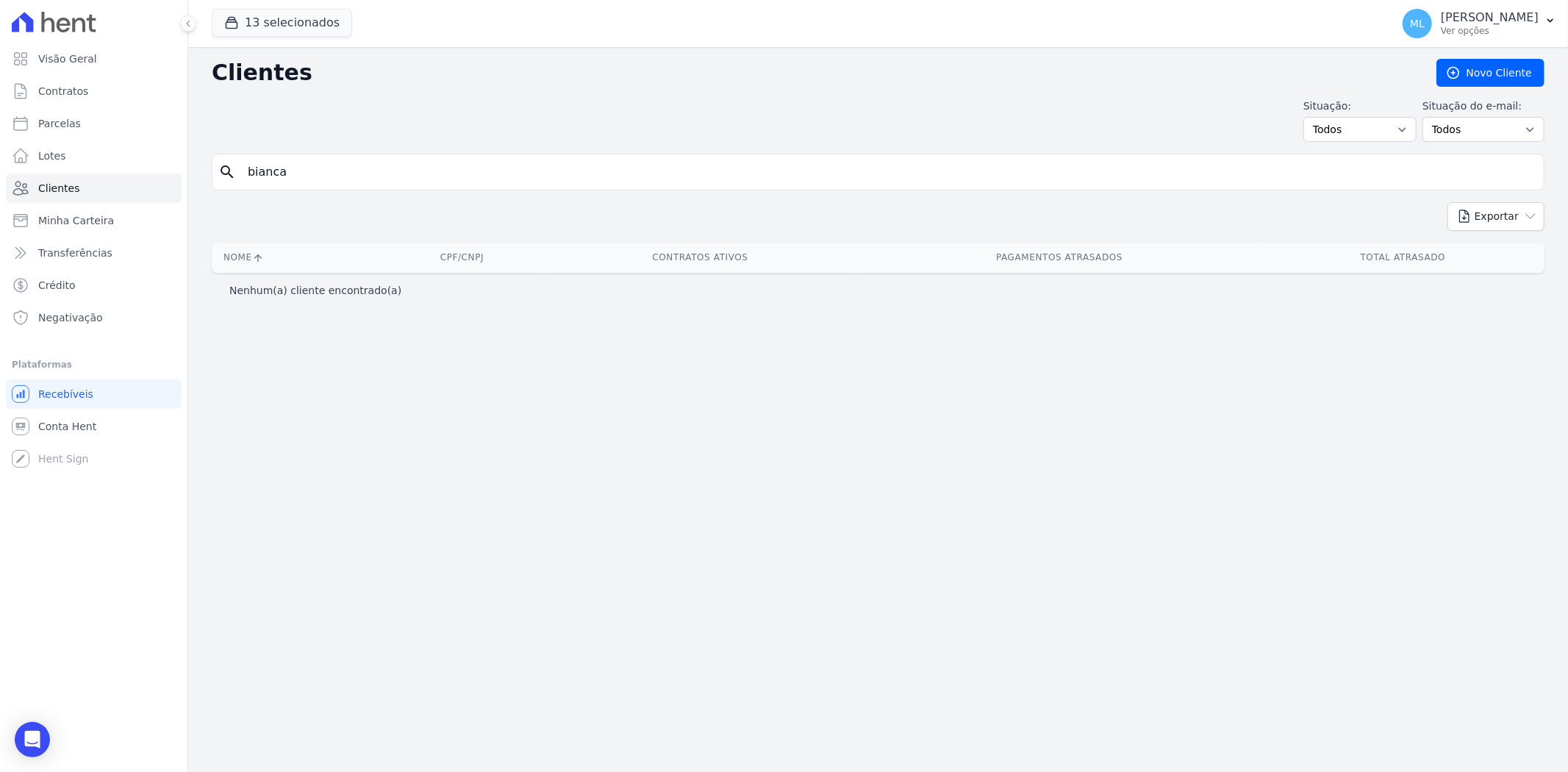
drag, startPoint x: 339, startPoint y: 173, endPoint x: 184, endPoint y: 178, distance: 155.1
click at [184, 178] on div "Visão Geral Contratos Parcelas Lotes Clientes Minha Carteira Transferências Cré…" at bounding box center [784, 386] width 1568 height 772
type input "beanka"
